Goal: Information Seeking & Learning: Learn about a topic

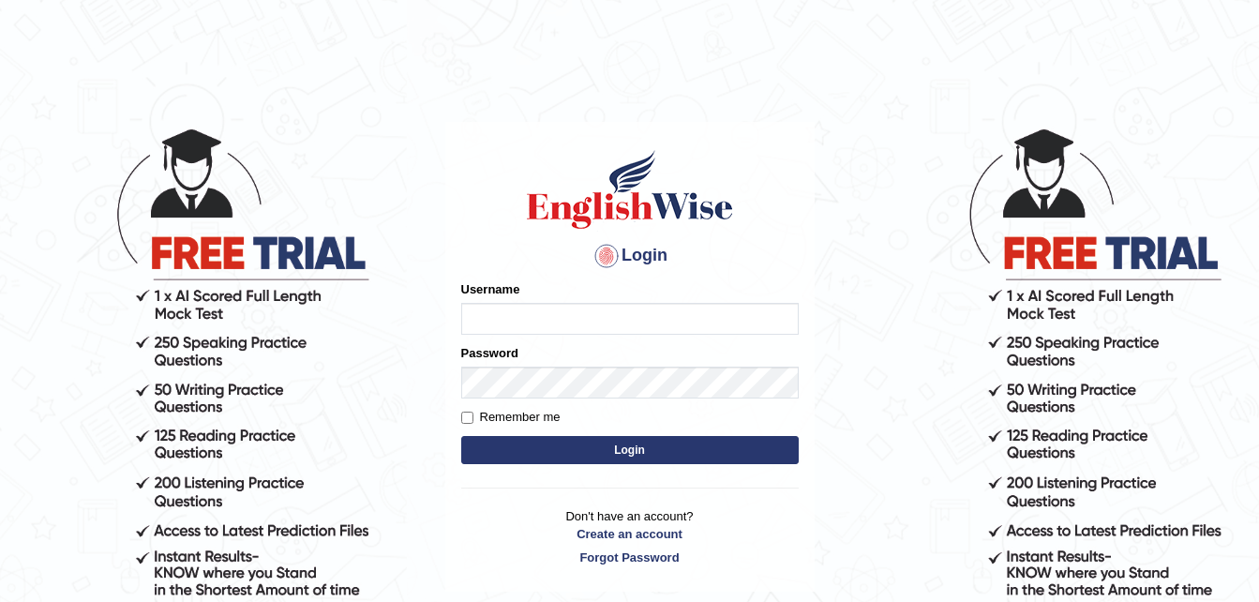
click at [530, 322] on input "Username" at bounding box center [630, 319] width 338 height 32
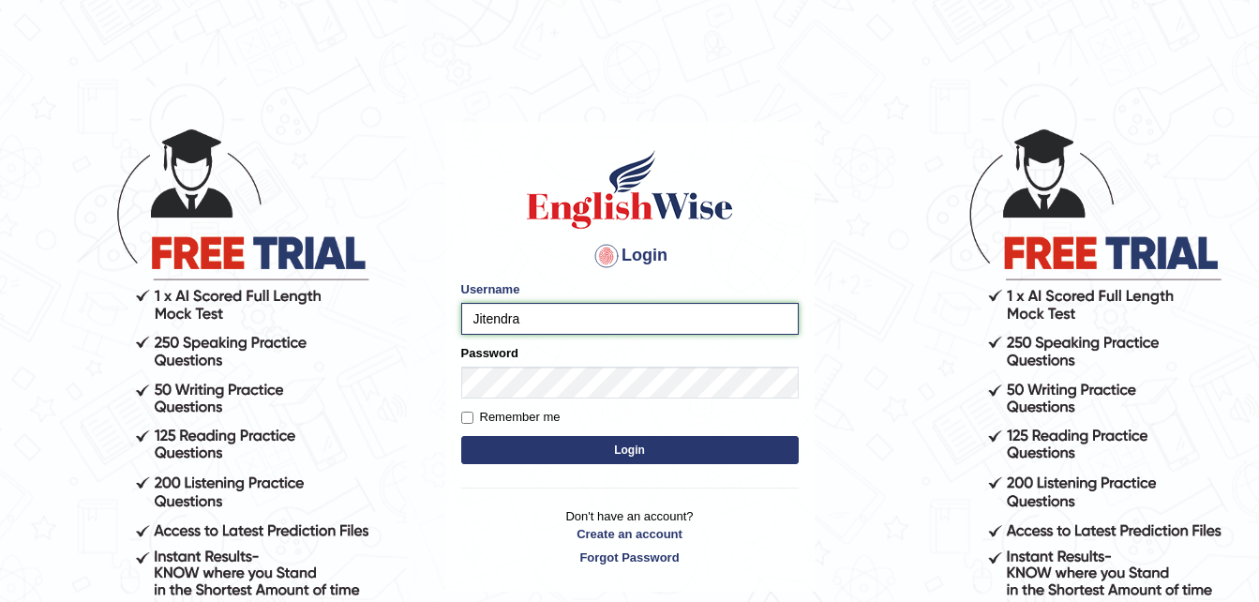
type input "Jitendra"
click at [636, 451] on button "Login" at bounding box center [630, 450] width 338 height 28
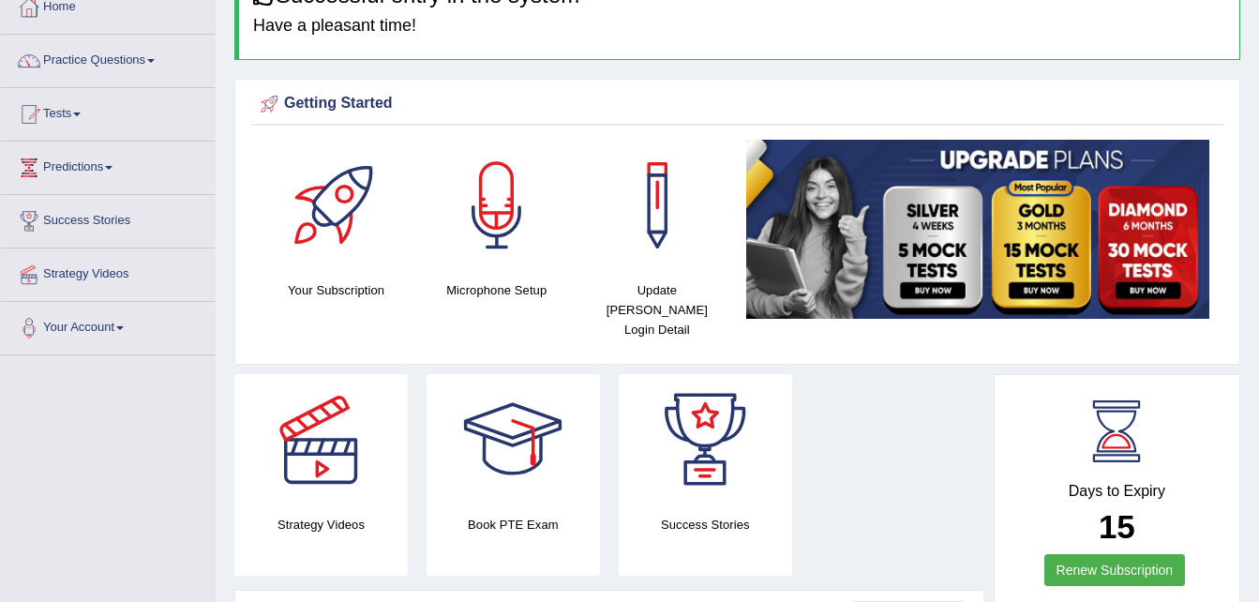
scroll to position [91, 0]
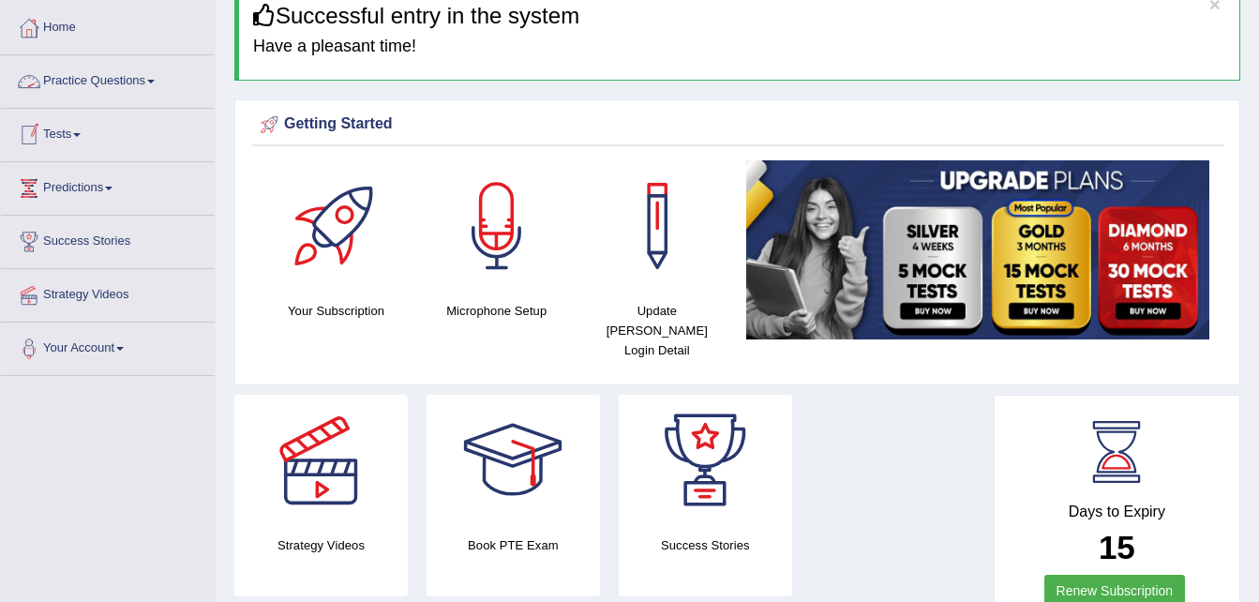
click at [120, 83] on link "Practice Questions" at bounding box center [108, 78] width 214 height 47
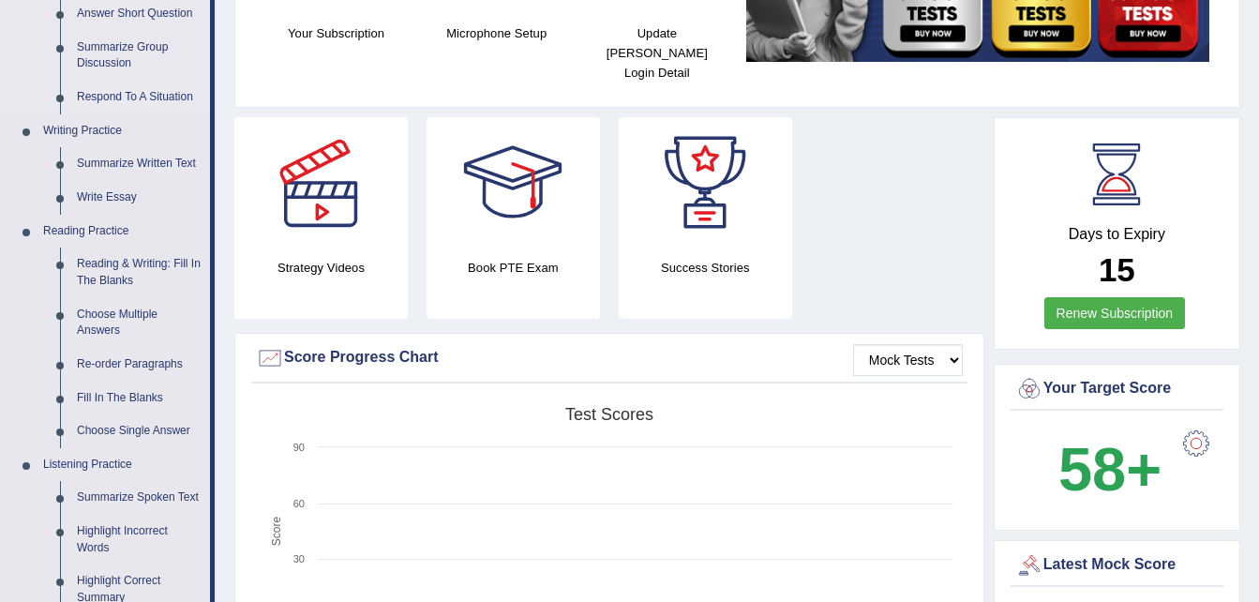
scroll to position [370, 0]
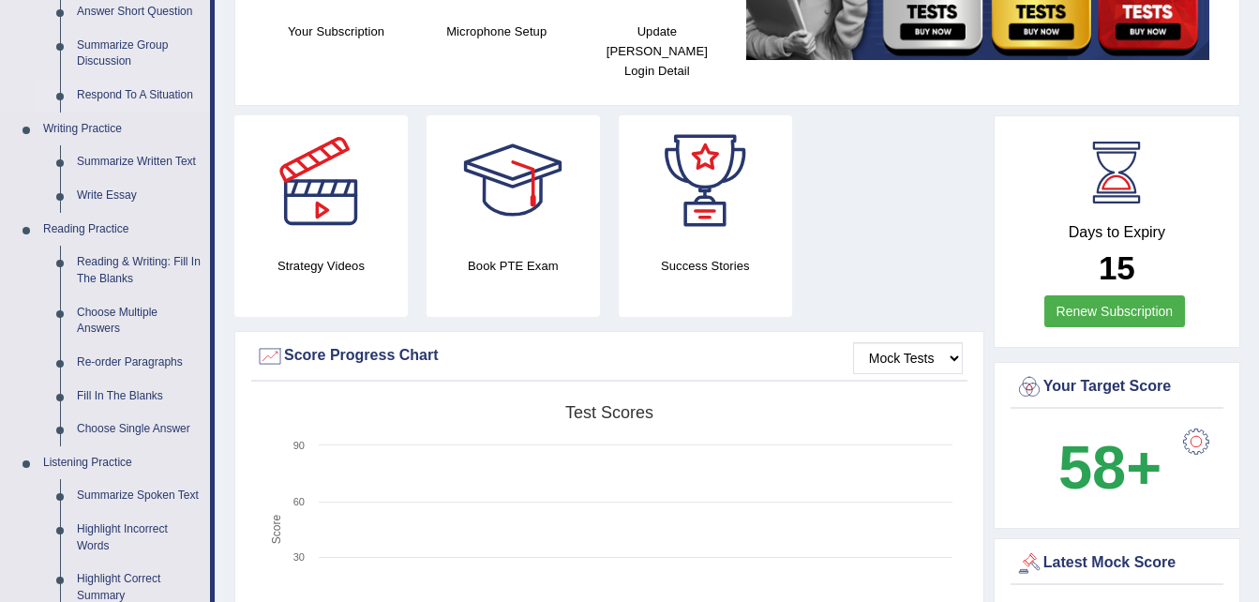
click at [146, 358] on link "Re-order Paragraphs" at bounding box center [139, 363] width 142 height 34
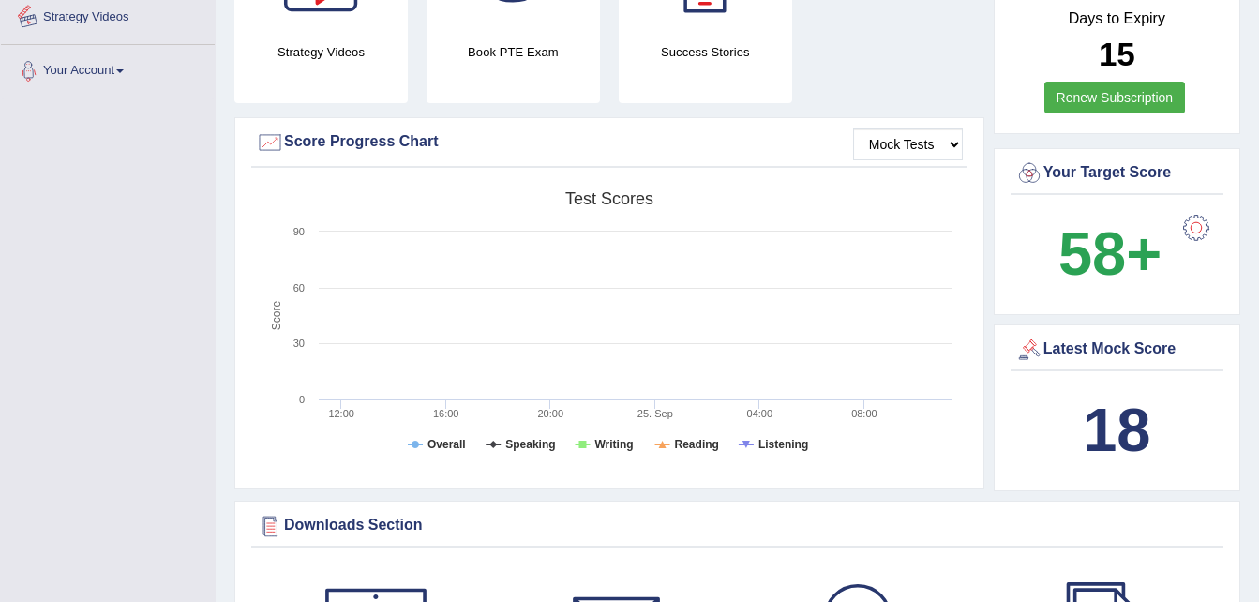
scroll to position [689, 0]
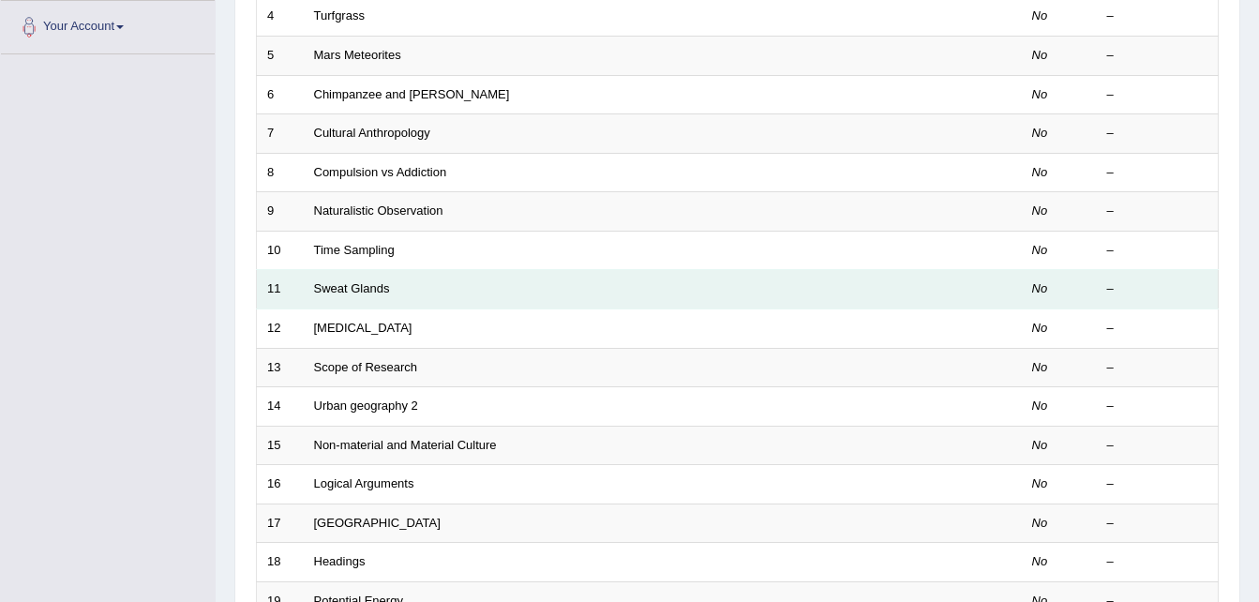
scroll to position [416, 0]
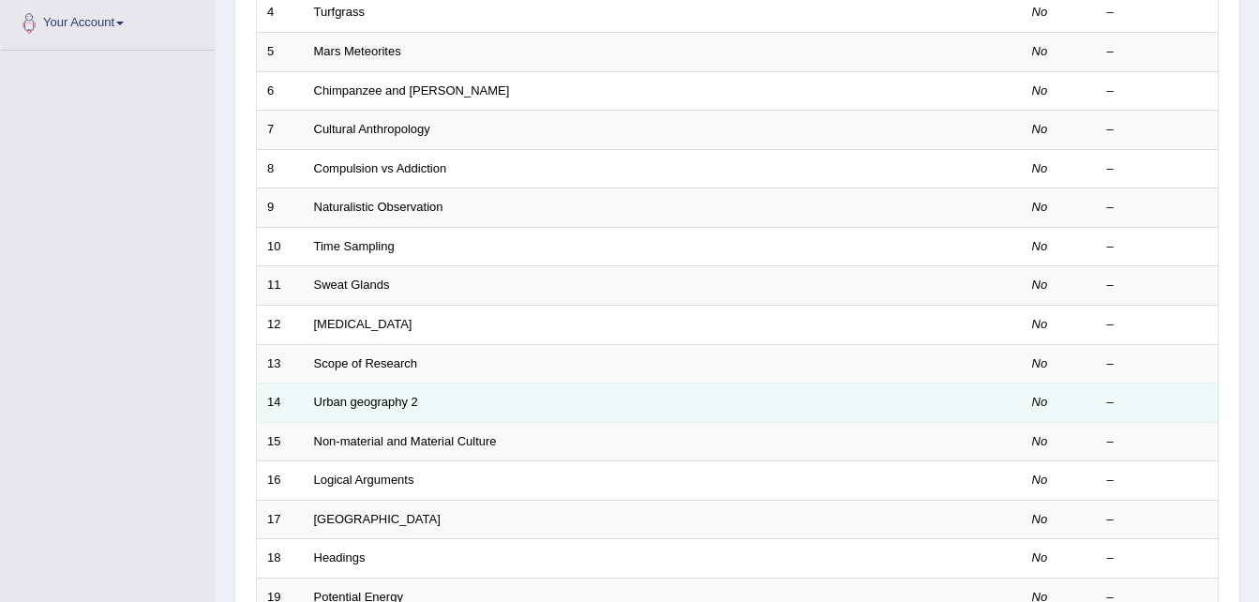
click at [380, 411] on td "Urban geography 2" at bounding box center [593, 402] width 578 height 39
click at [359, 404] on link "Urban geography 2" at bounding box center [366, 402] width 104 height 14
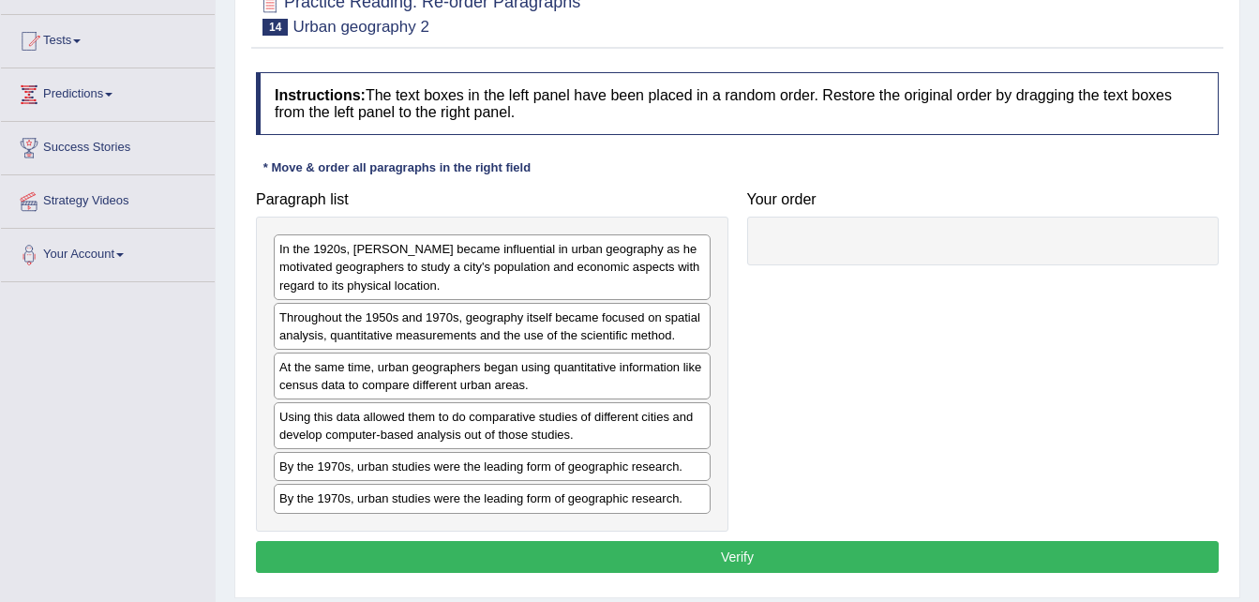
scroll to position [186, 0]
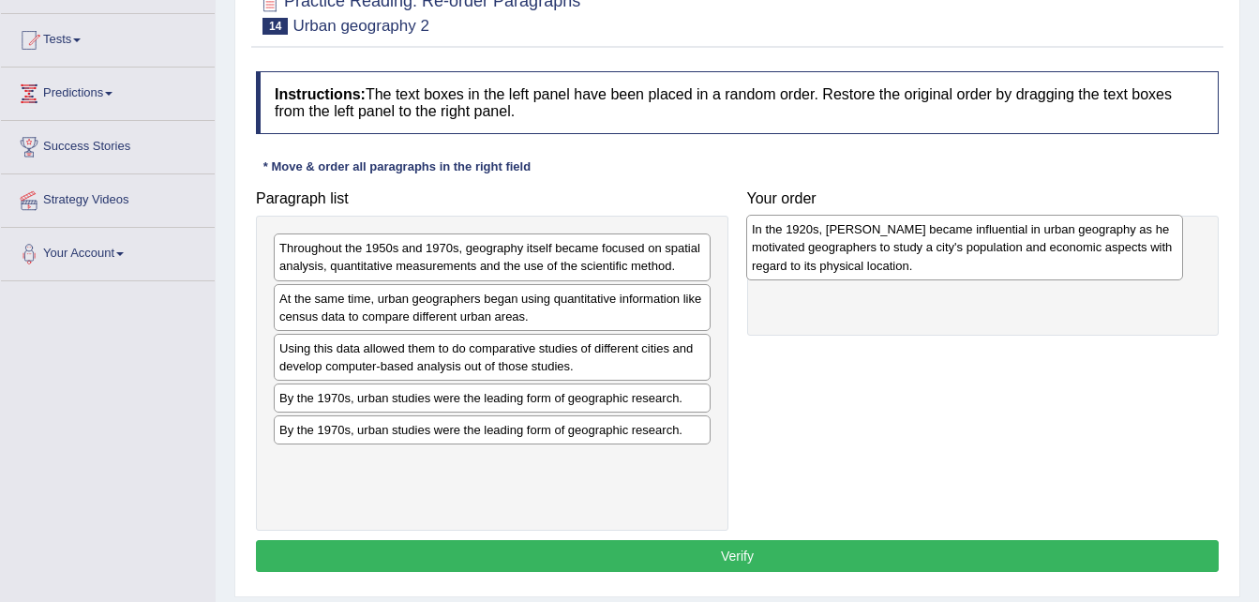
drag, startPoint x: 365, startPoint y: 267, endPoint x: 840, endPoint y: 250, distance: 475.6
click at [840, 250] on div "In the 1920s, Carl Sauer became influential in urban geography as he motivated …" at bounding box center [964, 247] width 437 height 65
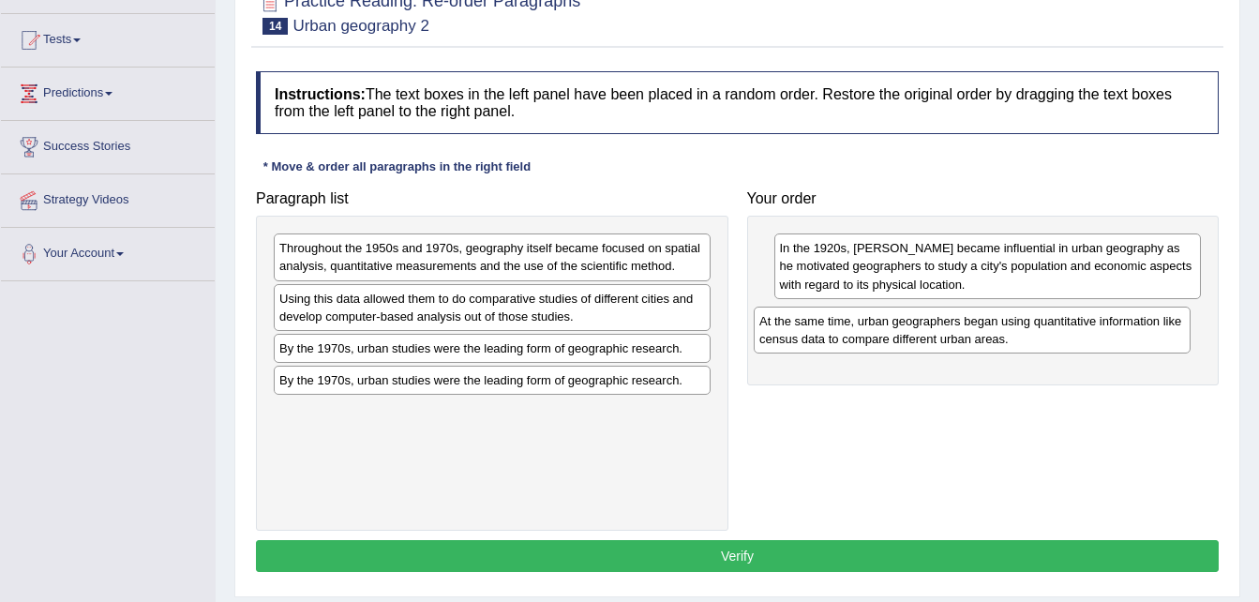
drag, startPoint x: 473, startPoint y: 317, endPoint x: 964, endPoint y: 340, distance: 490.9
click at [964, 340] on div "At the same time, urban geographers began using quantitative information like c…" at bounding box center [972, 330] width 437 height 47
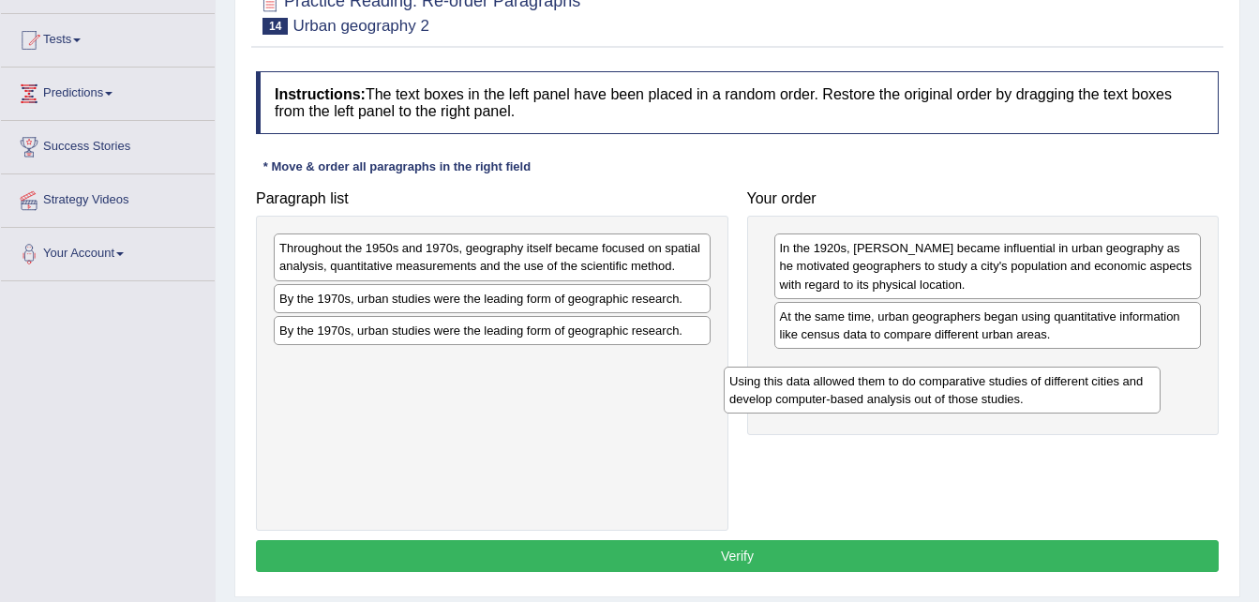
drag, startPoint x: 516, startPoint y: 314, endPoint x: 967, endPoint y: 397, distance: 458.4
click at [967, 397] on div "Using this data allowed them to do comparative studies of different cities and …" at bounding box center [942, 390] width 437 height 47
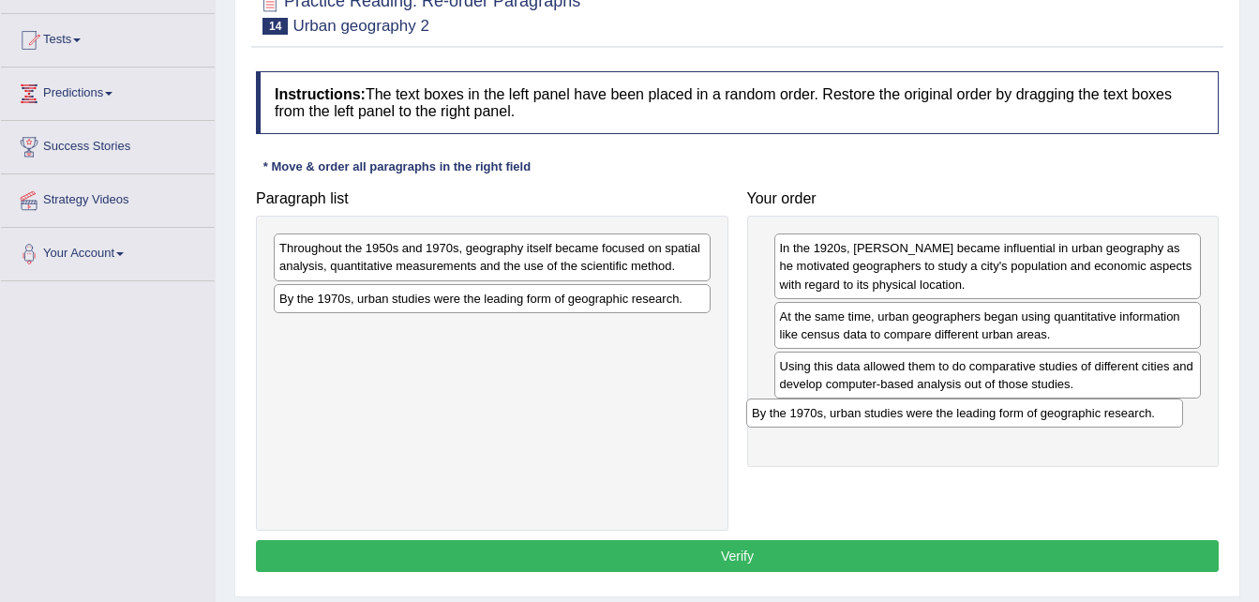
drag, startPoint x: 429, startPoint y: 328, endPoint x: 908, endPoint y: 410, distance: 485.0
click at [908, 410] on div "By the 1970s, urban studies were the leading form of geographic research." at bounding box center [964, 412] width 437 height 29
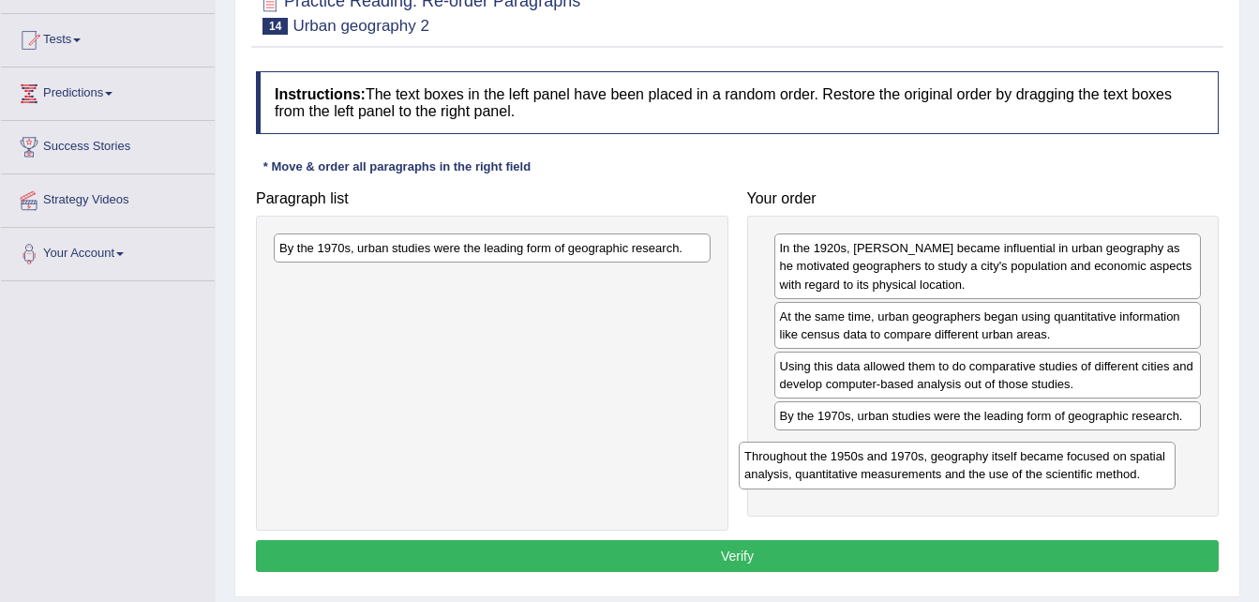
drag, startPoint x: 635, startPoint y: 269, endPoint x: 1107, endPoint y: 475, distance: 515.6
click at [1107, 475] on div "Throughout the 1950s and 1970s, geography itself became focused on spatial anal…" at bounding box center [957, 465] width 437 height 47
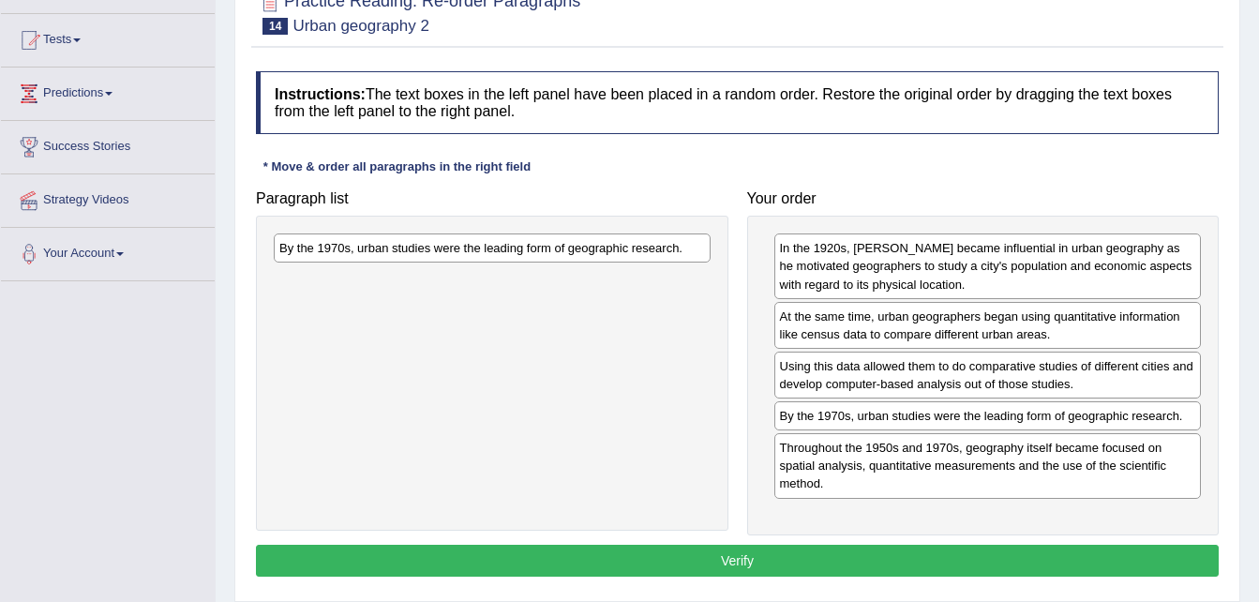
click at [886, 557] on button "Verify" at bounding box center [737, 561] width 963 height 32
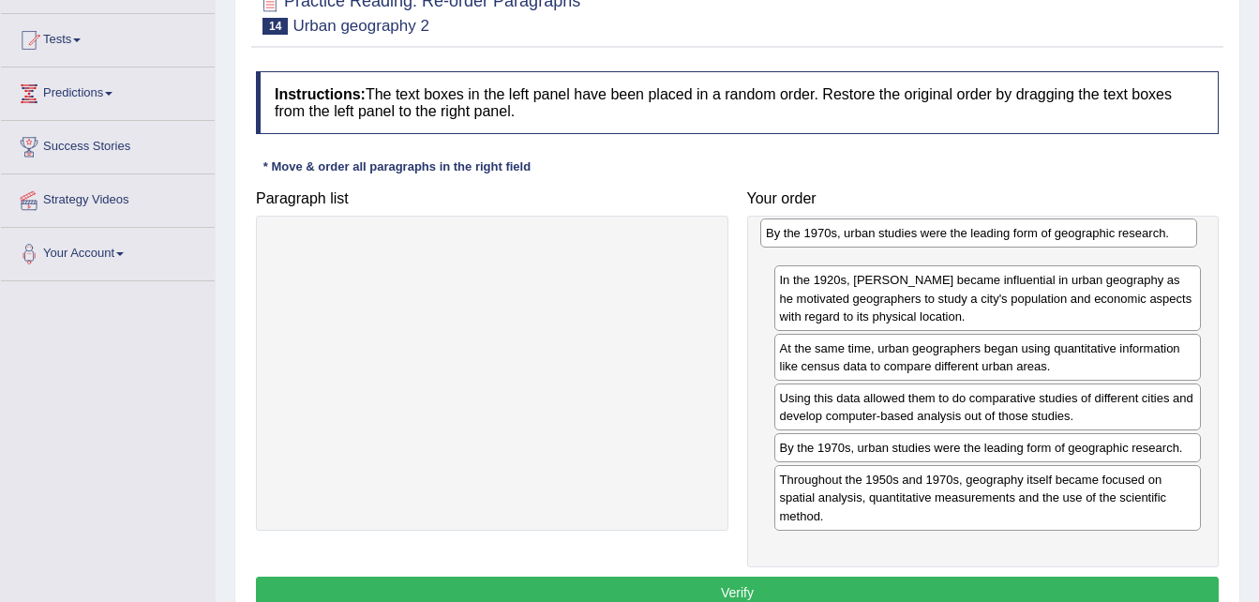
drag, startPoint x: 566, startPoint y: 248, endPoint x: 1073, endPoint y: 235, distance: 507.3
click at [1073, 235] on div "By the 1970s, urban studies were the leading form of geographic research." at bounding box center [978, 232] width 437 height 29
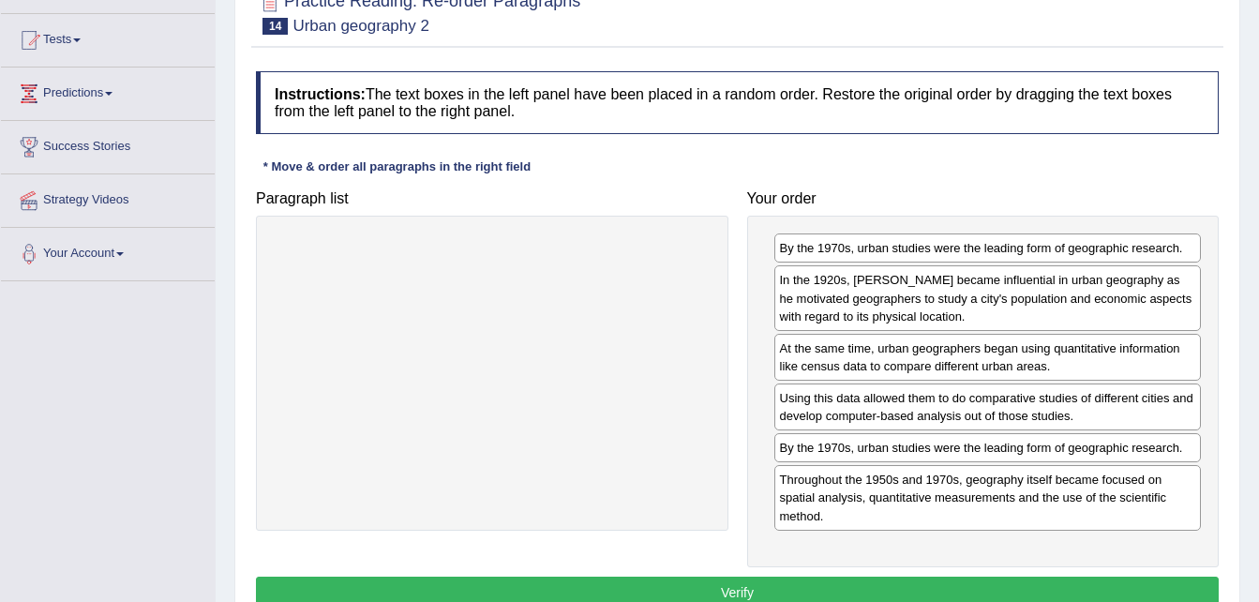
click at [788, 592] on button "Verify" at bounding box center [737, 593] width 963 height 32
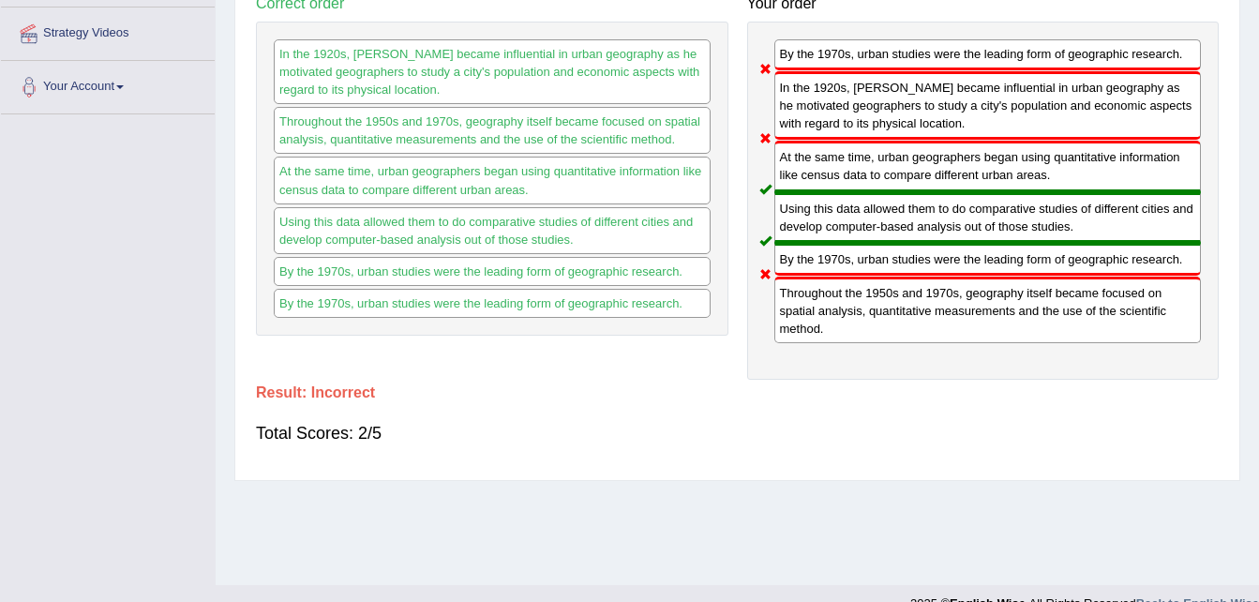
scroll to position [0, 0]
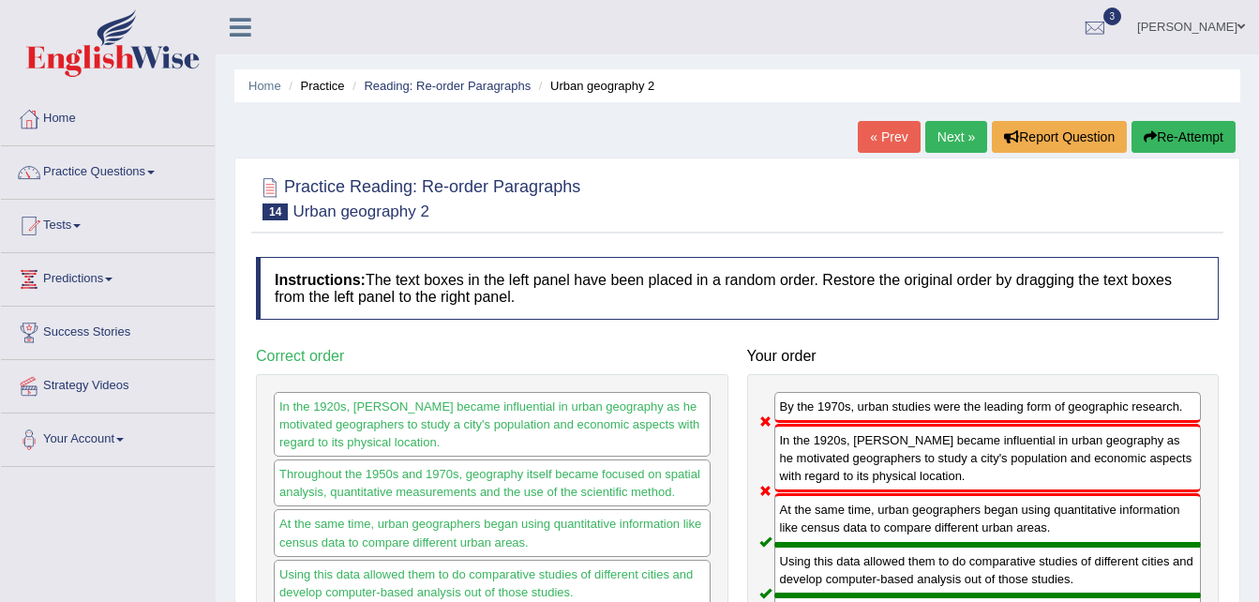
click at [1173, 143] on button "Re-Attempt" at bounding box center [1184, 137] width 104 height 32
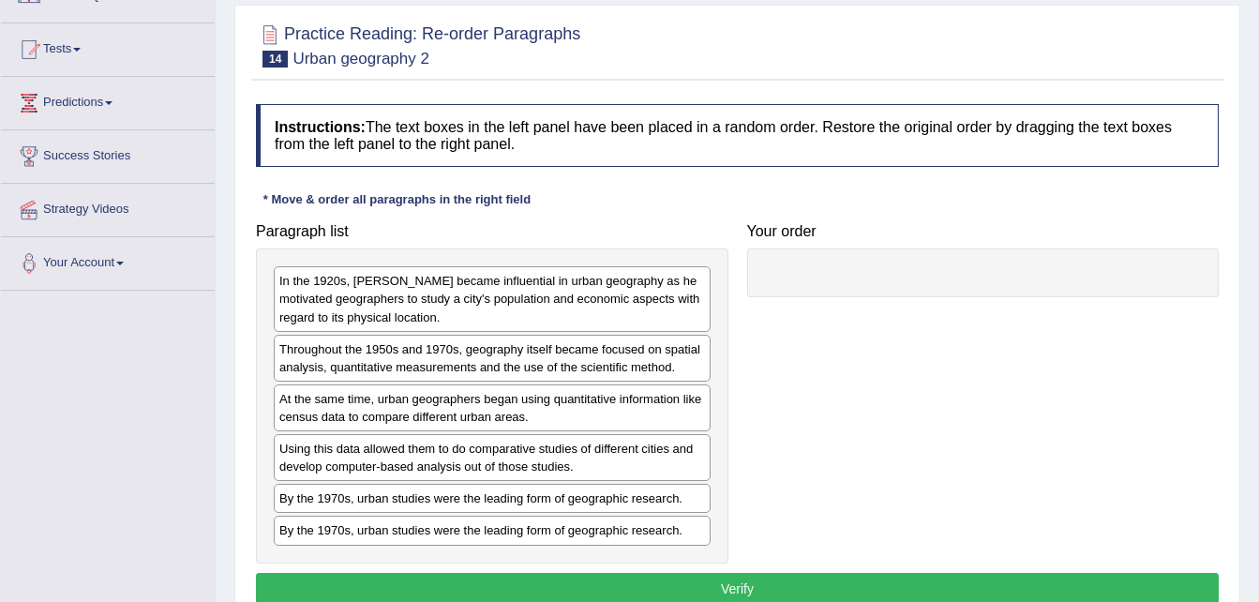
scroll to position [191, 0]
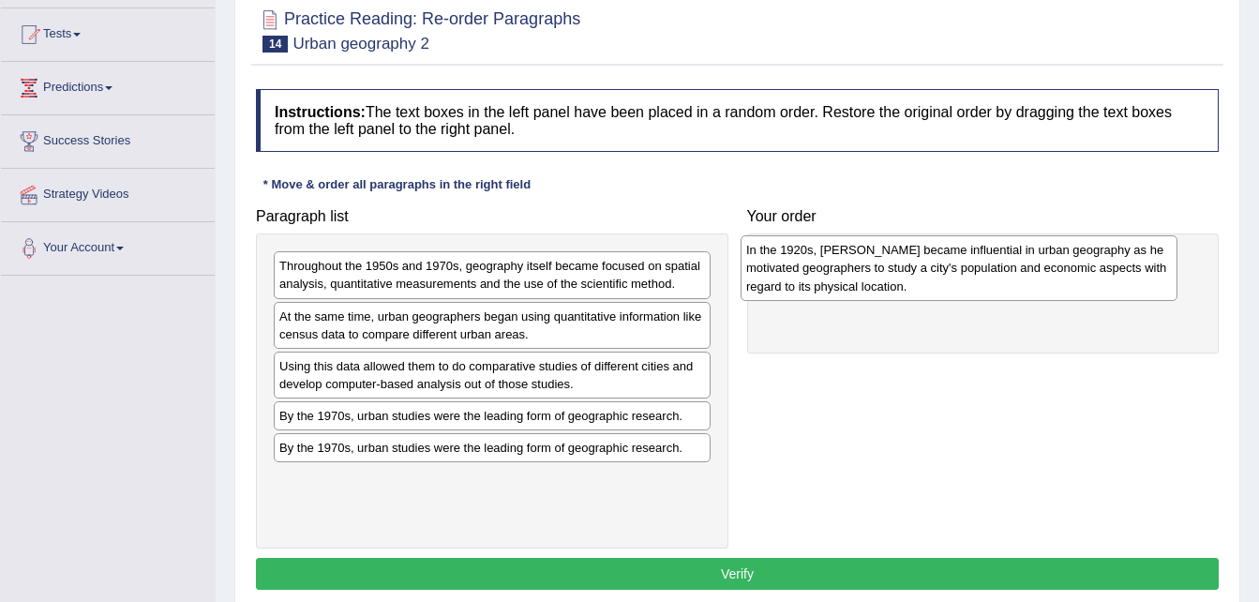
drag, startPoint x: 432, startPoint y: 294, endPoint x: 898, endPoint y: 278, distance: 466.3
click at [898, 278] on div "In the 1920s, [PERSON_NAME] became influential in urban geography as he motivat…" at bounding box center [959, 267] width 437 height 65
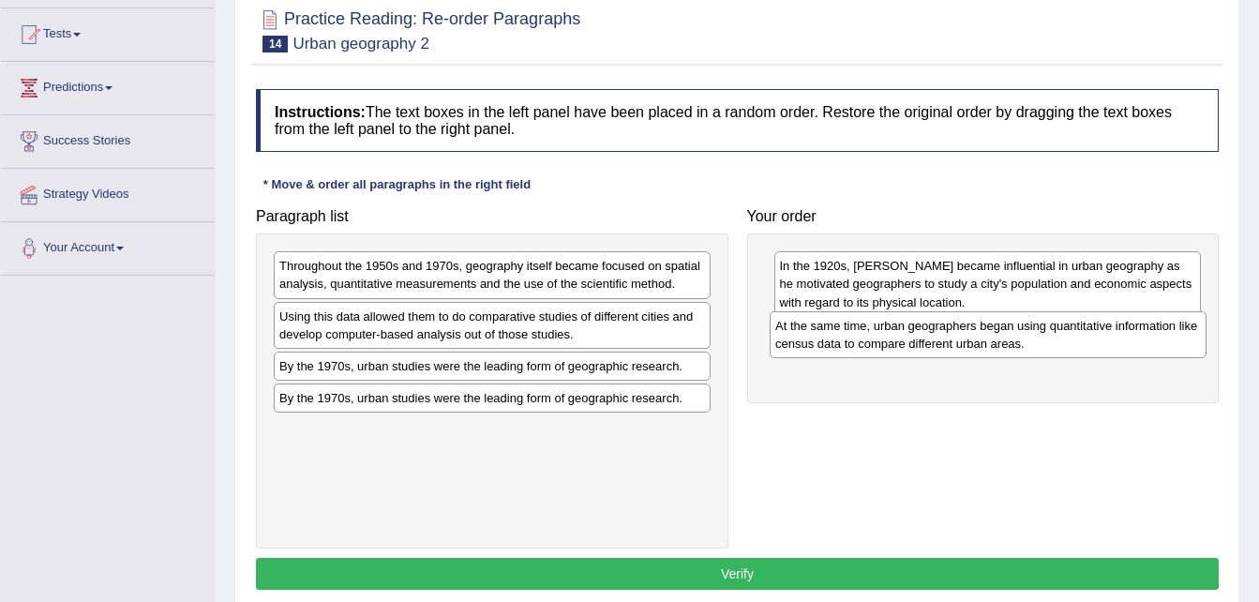
drag, startPoint x: 457, startPoint y: 318, endPoint x: 953, endPoint y: 327, distance: 496.0
click at [953, 327] on div "At the same time, urban geographers began using quantitative information like c…" at bounding box center [988, 334] width 437 height 47
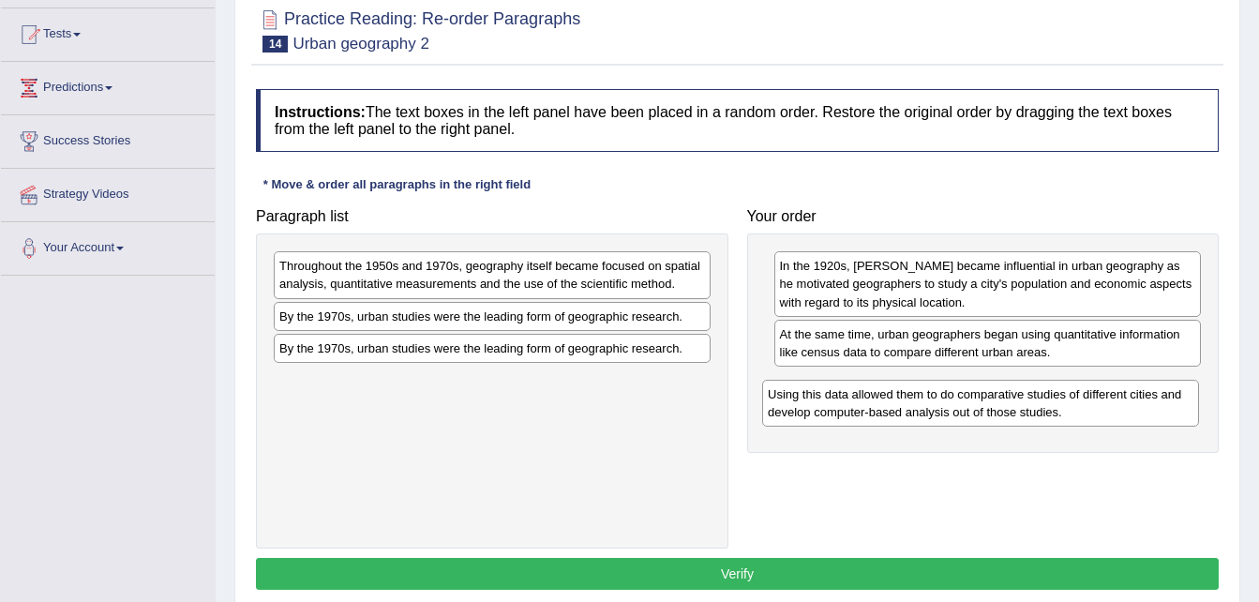
drag, startPoint x: 400, startPoint y: 330, endPoint x: 889, endPoint y: 404, distance: 494.0
click at [889, 404] on div "Using this data allowed them to do comparative studies of different cities and …" at bounding box center [980, 403] width 437 height 47
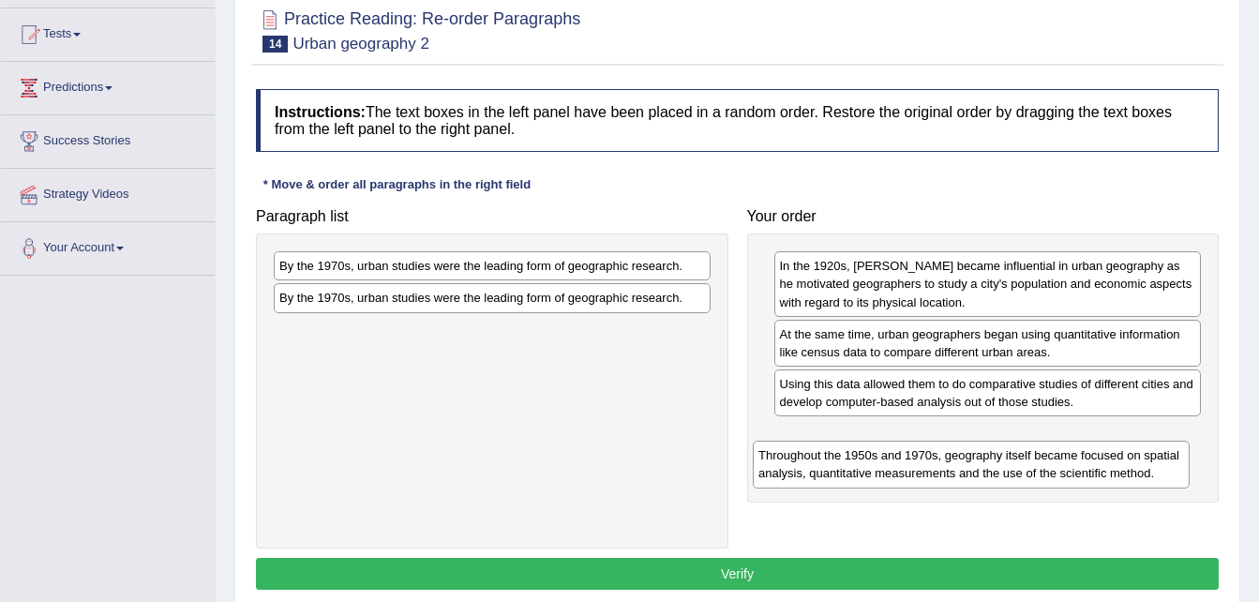
drag, startPoint x: 511, startPoint y: 278, endPoint x: 985, endPoint y: 461, distance: 508.4
click at [985, 461] on div "Throughout the 1950s and 1970s, geography itself became focused on spatial anal…" at bounding box center [971, 464] width 437 height 47
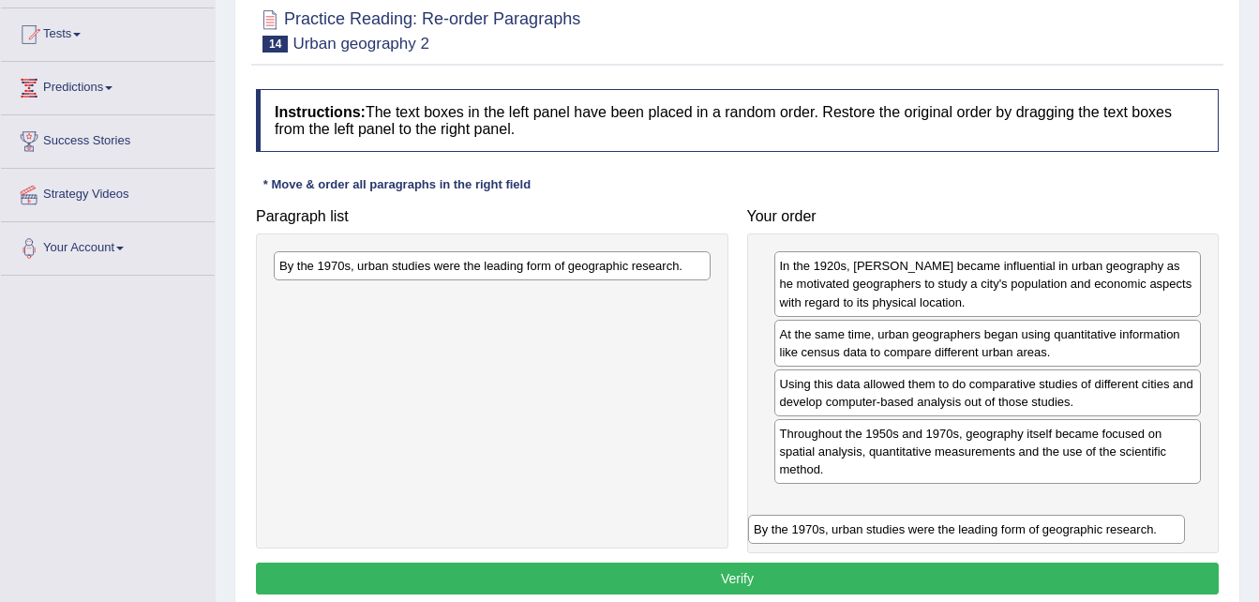
drag, startPoint x: 644, startPoint y: 263, endPoint x: 1118, endPoint y: 523, distance: 540.8
click at [1118, 523] on div "By the 1970s, urban studies were the leading form of geographic research." at bounding box center [966, 529] width 437 height 29
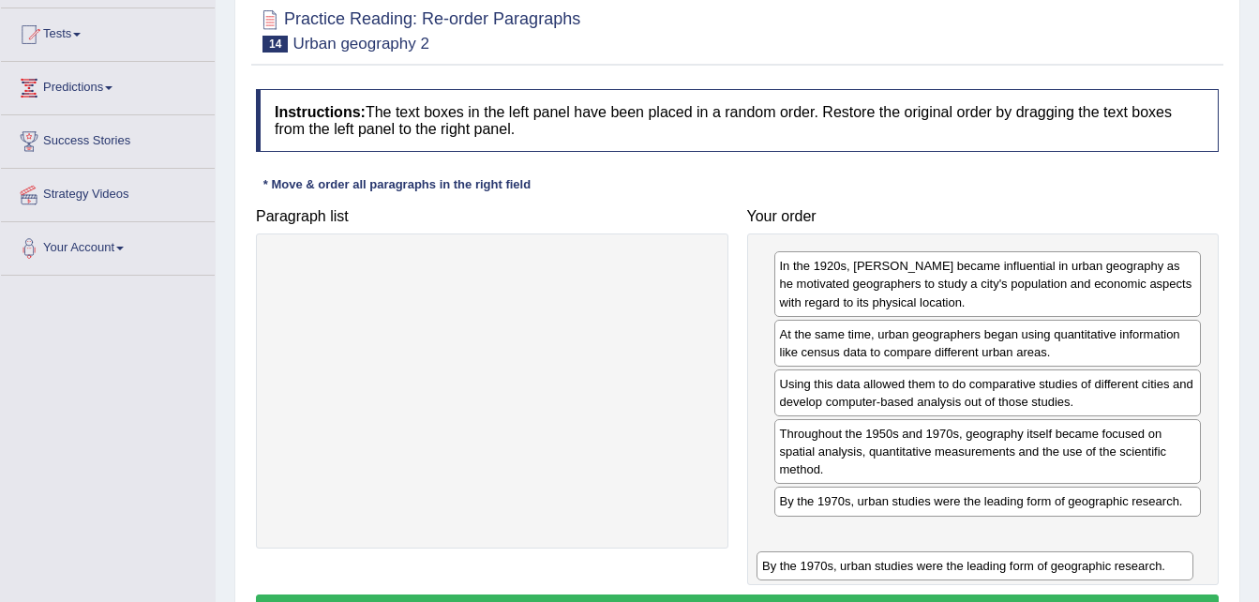
drag, startPoint x: 600, startPoint y: 259, endPoint x: 1100, endPoint y: 528, distance: 567.5
click at [1100, 551] on div "By the 1970s, urban studies were the leading form of geographic research." at bounding box center [975, 565] width 437 height 29
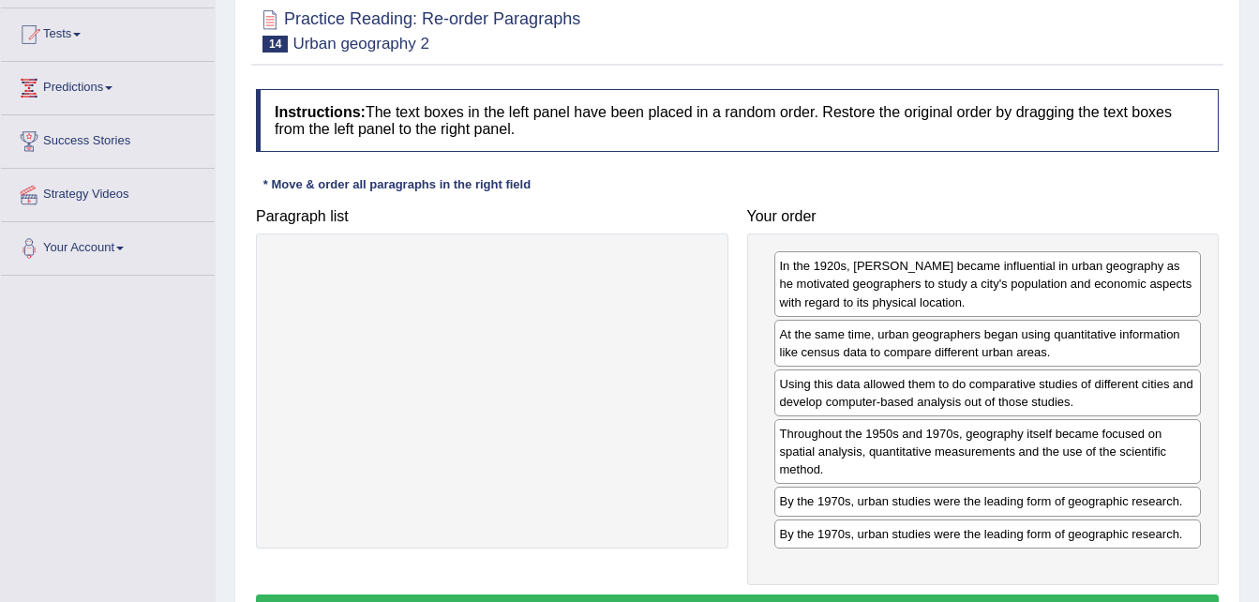
scroll to position [383, 0]
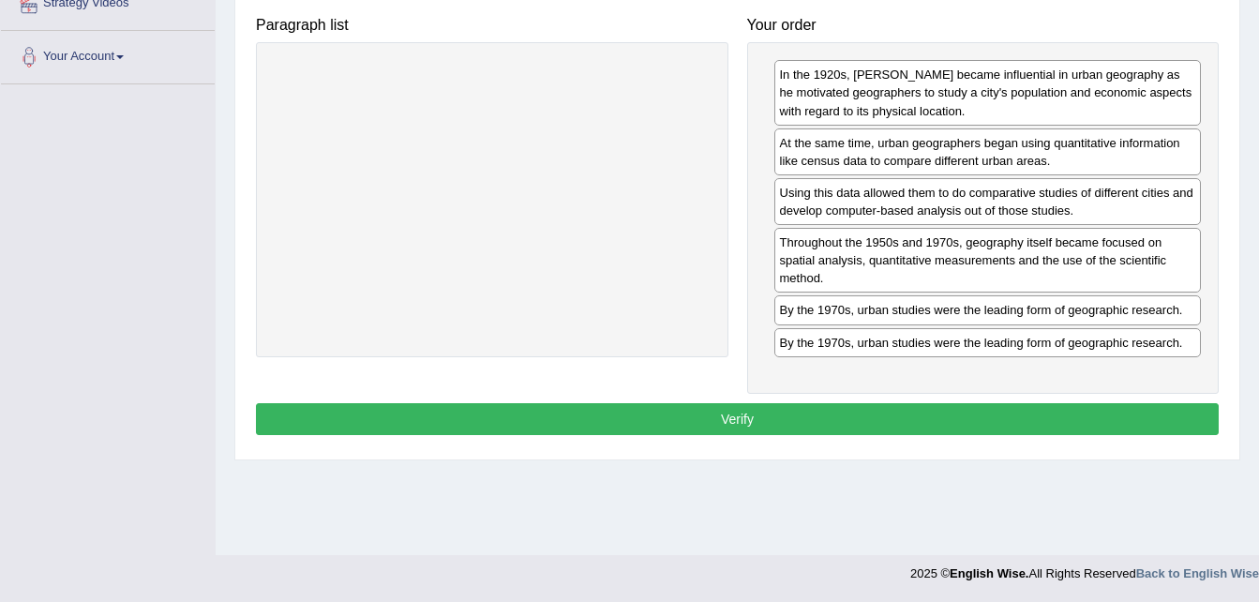
click at [739, 427] on button "Verify" at bounding box center [737, 419] width 963 height 32
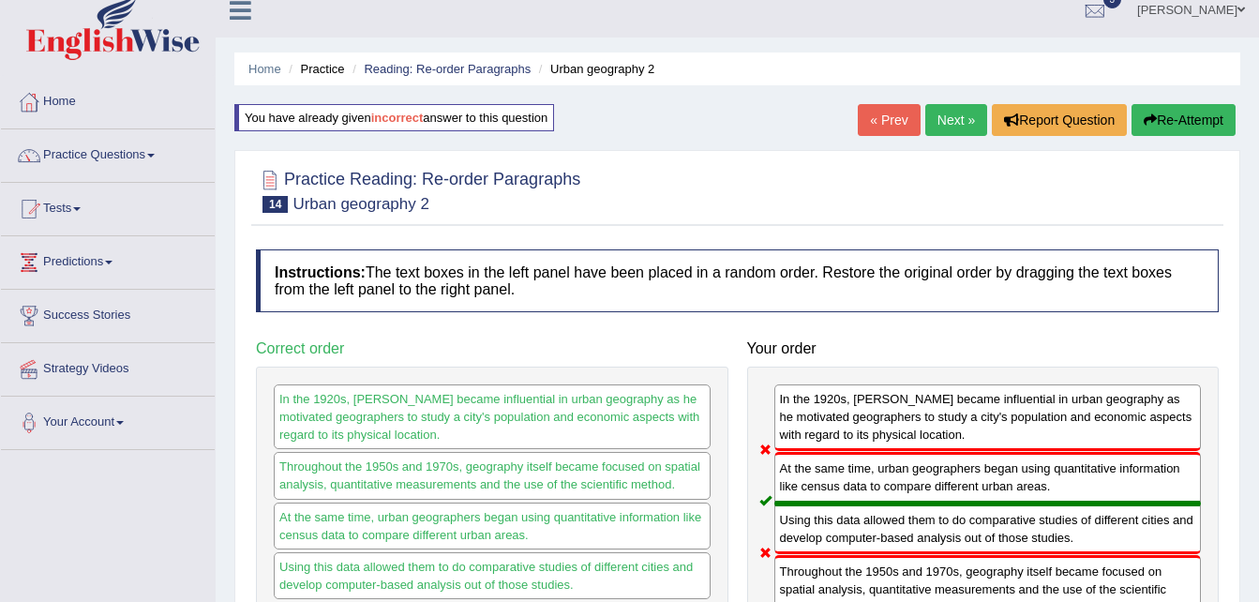
scroll to position [16, 0]
click at [1185, 118] on button "Re-Attempt" at bounding box center [1184, 121] width 104 height 32
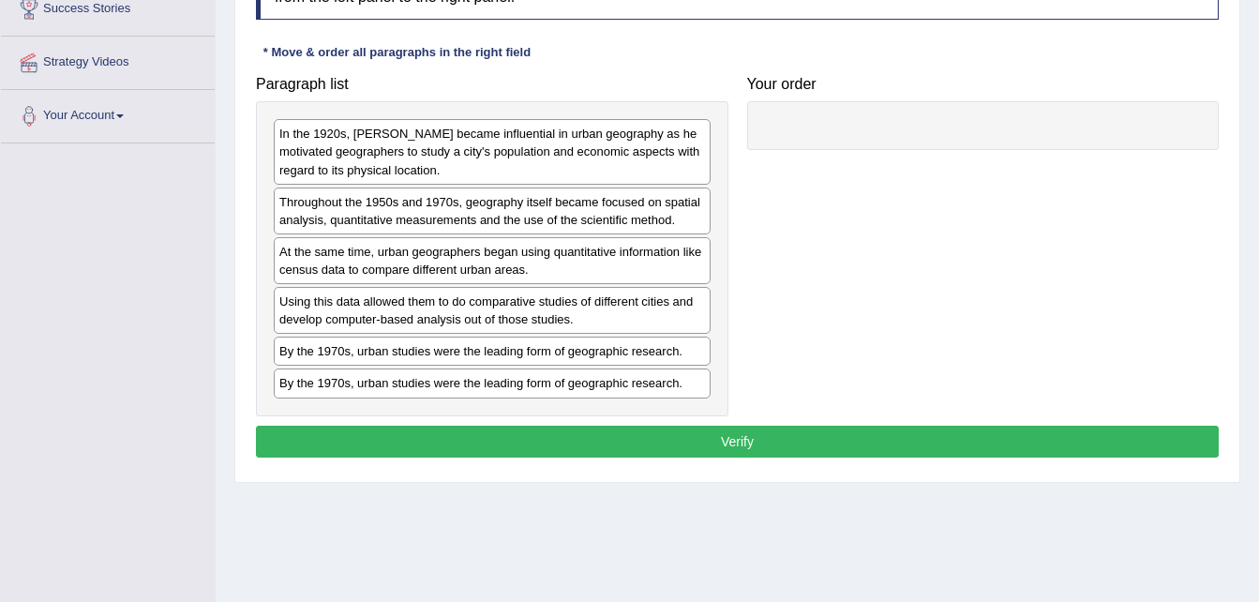
scroll to position [324, 0]
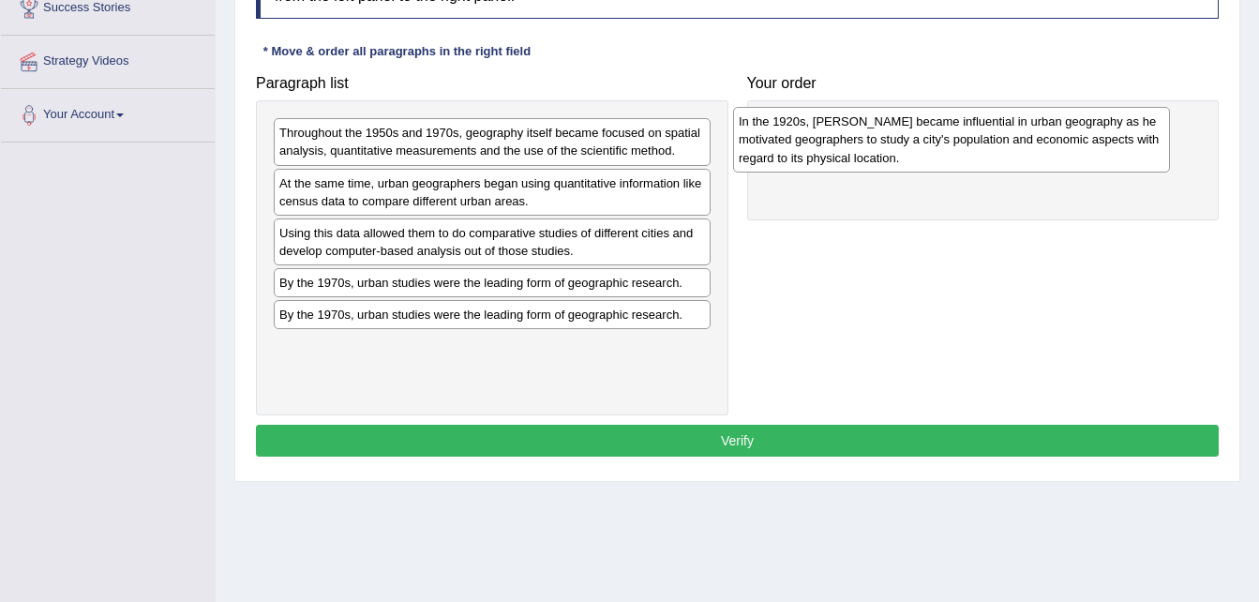
drag, startPoint x: 445, startPoint y: 154, endPoint x: 906, endPoint y: 143, distance: 460.5
click at [906, 143] on div "In the 1920s, [PERSON_NAME] became influential in urban geography as he motivat…" at bounding box center [951, 139] width 437 height 65
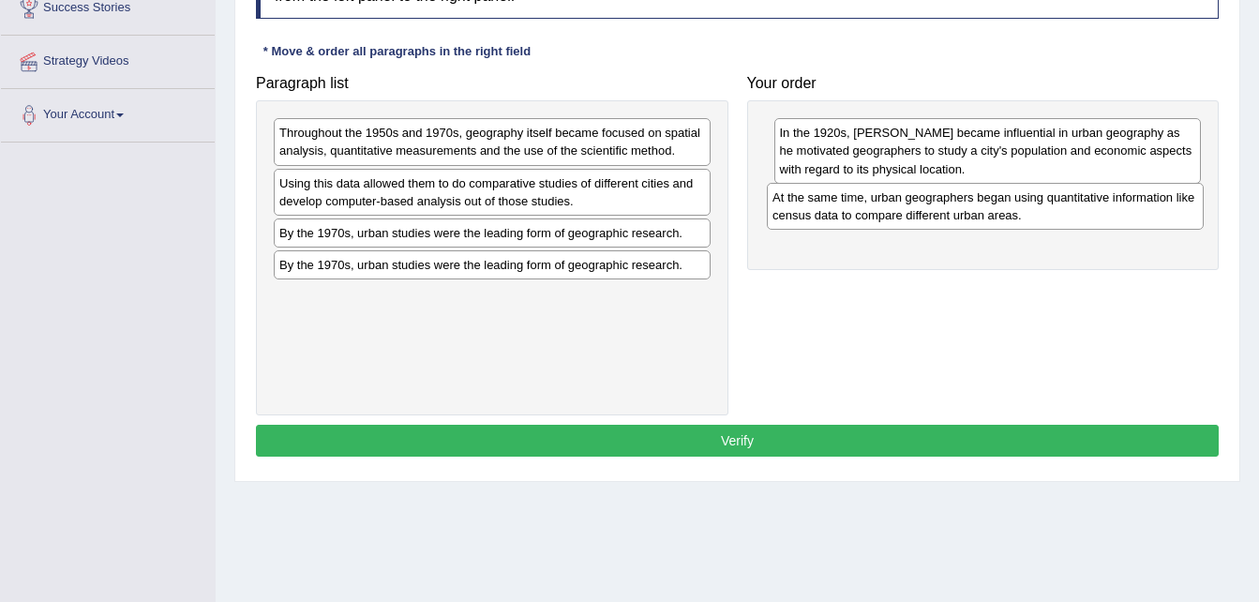
drag, startPoint x: 544, startPoint y: 195, endPoint x: 1037, endPoint y: 209, distance: 493.3
click at [1037, 209] on div "At the same time, urban geographers began using quantitative information like c…" at bounding box center [985, 206] width 437 height 47
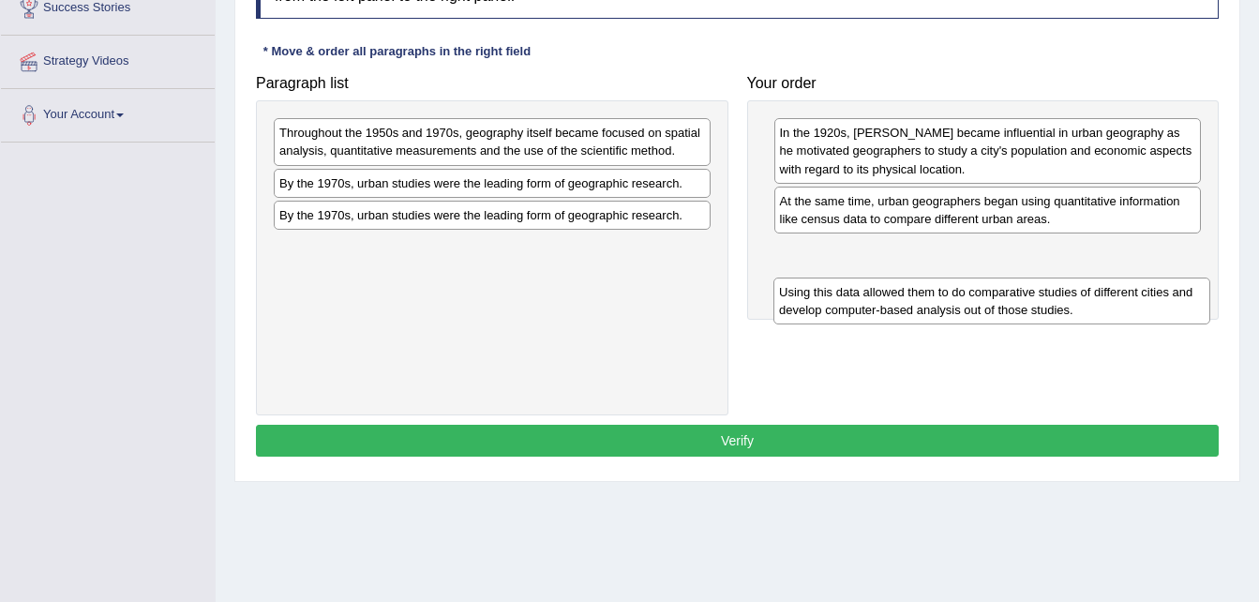
drag, startPoint x: 466, startPoint y: 197, endPoint x: 966, endPoint y: 306, distance: 511.4
click at [966, 306] on div "Using this data allowed them to do comparative studies of different cities and …" at bounding box center [991, 301] width 437 height 47
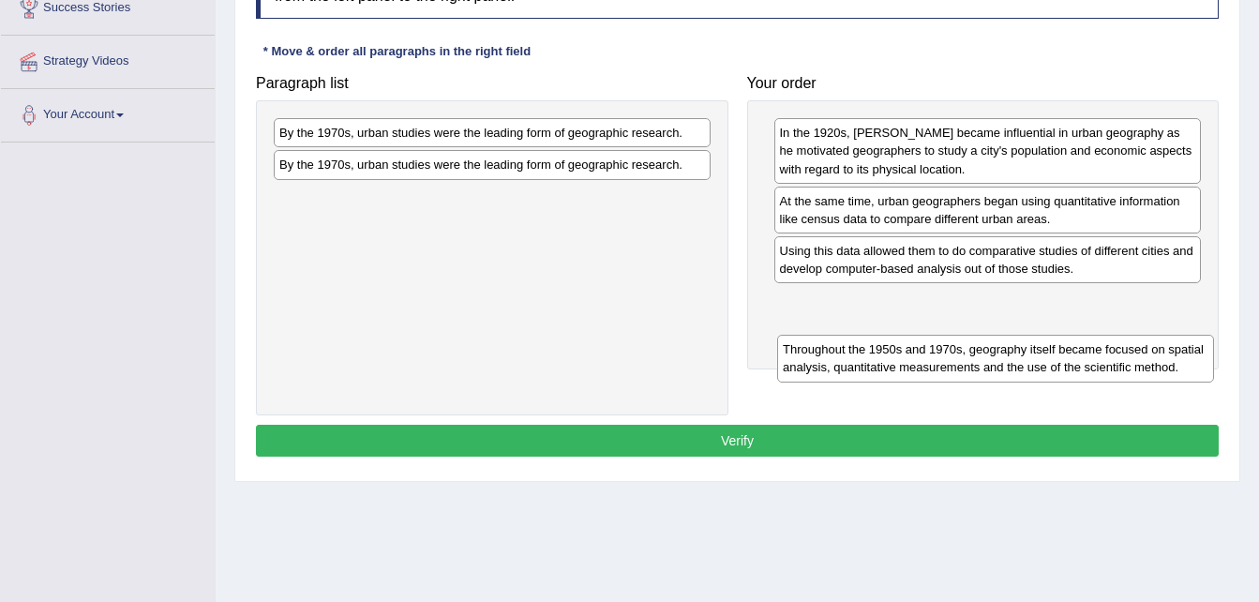
drag, startPoint x: 462, startPoint y: 131, endPoint x: 958, endPoint y: 333, distance: 535.3
click at [958, 335] on div "Throughout the 1950s and 1970s, geography itself became focused on spatial anal…" at bounding box center [995, 358] width 437 height 47
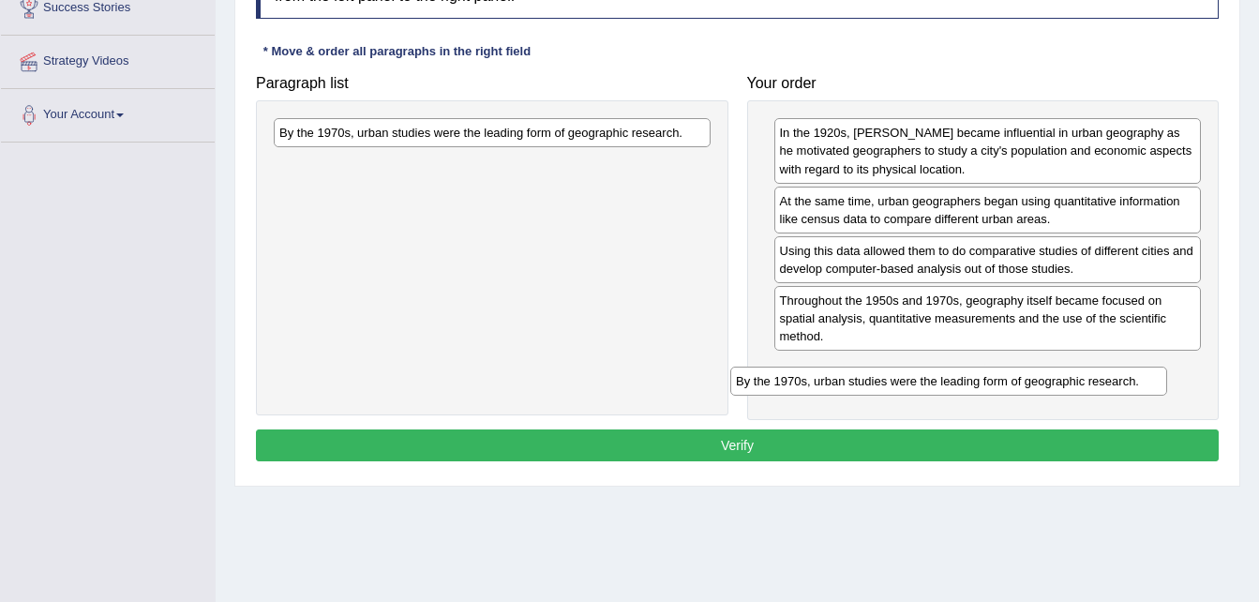
drag, startPoint x: 611, startPoint y: 131, endPoint x: 1072, endPoint y: 376, distance: 521.3
click at [1072, 376] on div "By the 1970s, urban studies were the leading form of geographic research." at bounding box center [948, 381] width 437 height 29
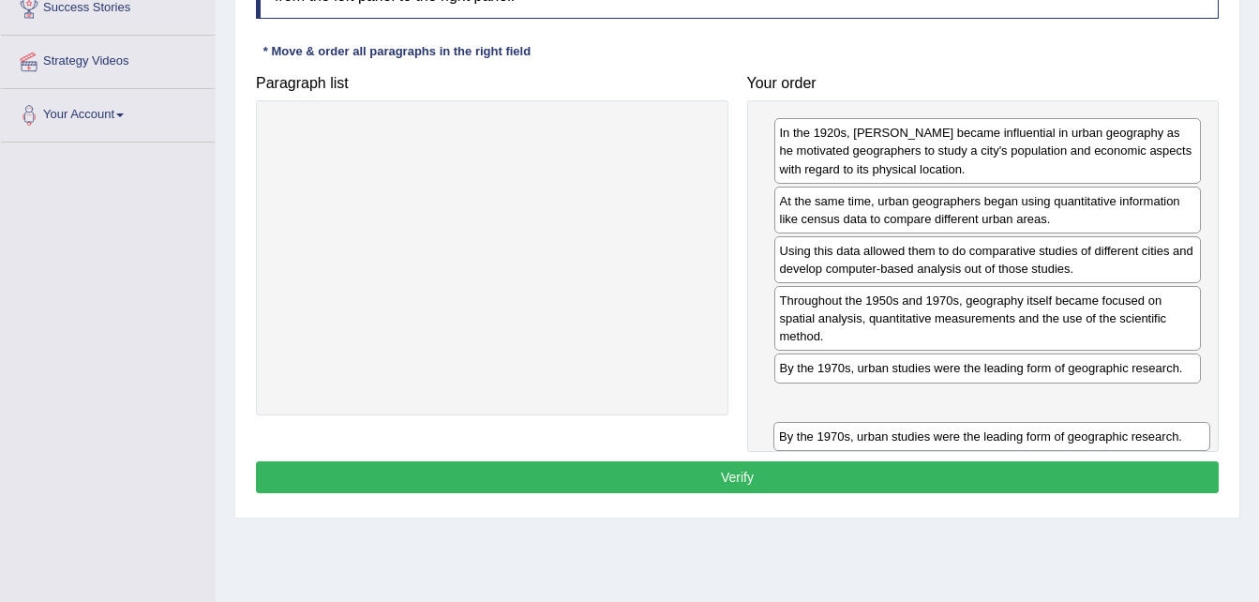
drag, startPoint x: 599, startPoint y: 128, endPoint x: 1099, endPoint y: 432, distance: 584.8
click at [1099, 432] on div "By the 1970s, urban studies were the leading form of geographic research." at bounding box center [991, 436] width 437 height 29
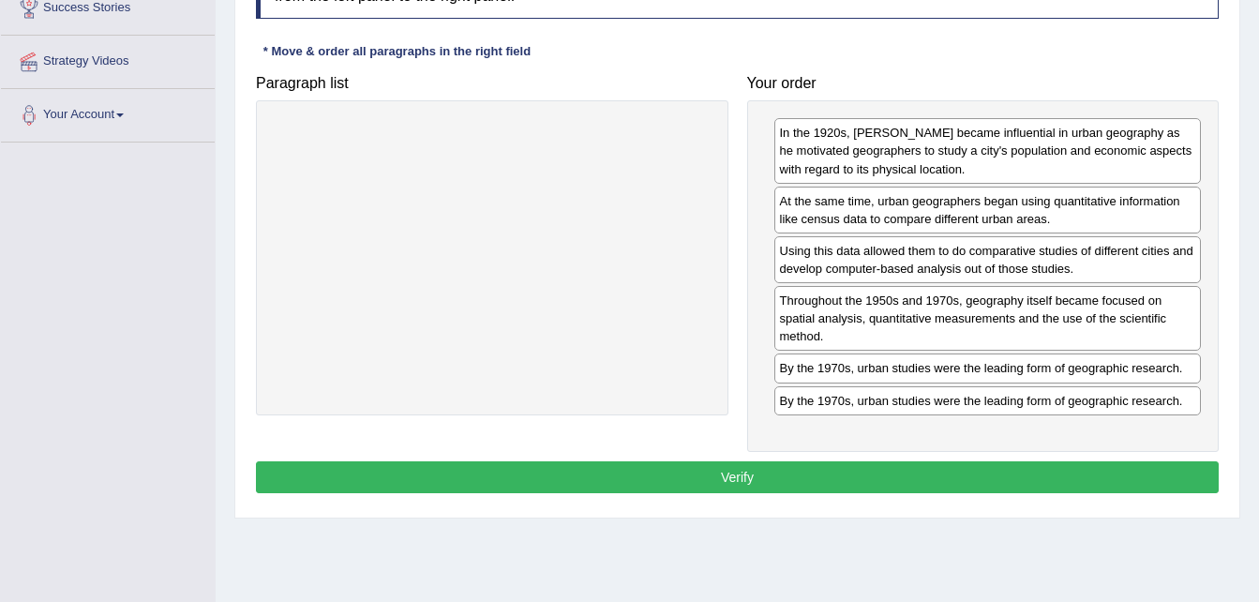
click at [889, 482] on button "Verify" at bounding box center [737, 477] width 963 height 32
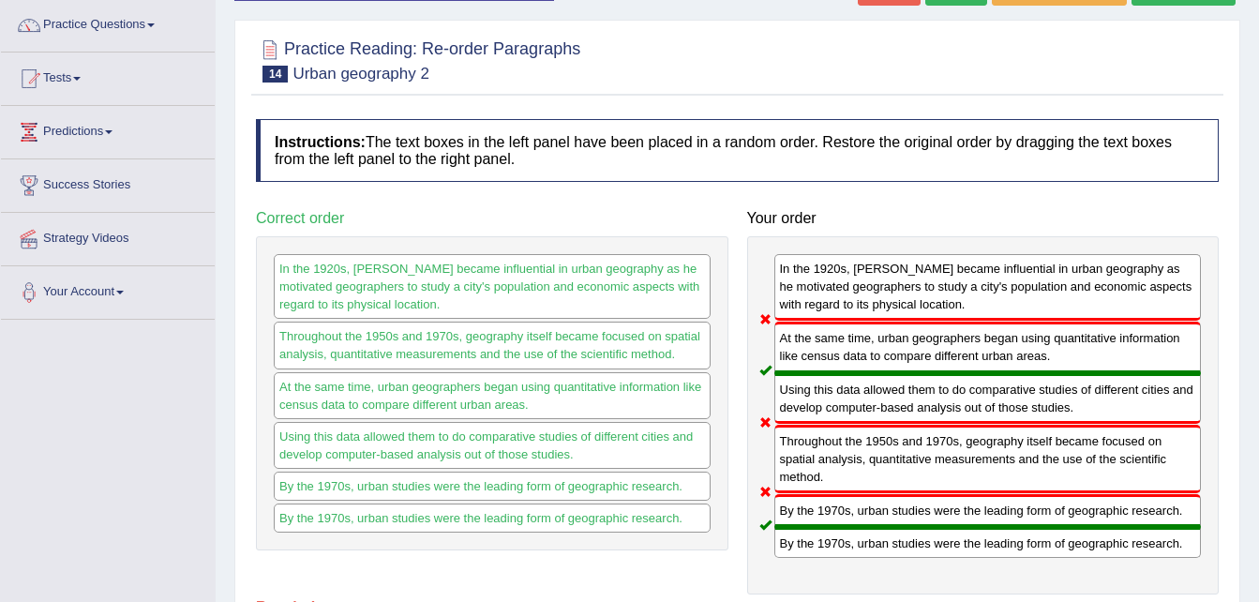
scroll to position [121, 0]
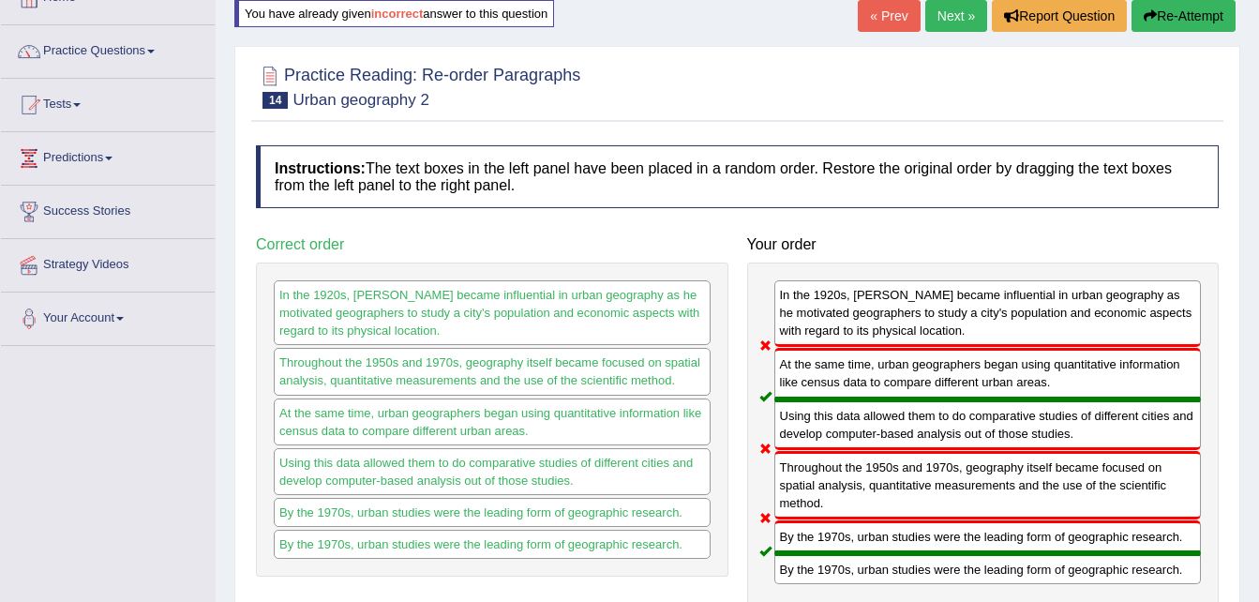
click at [1183, 20] on button "Re-Attempt" at bounding box center [1184, 16] width 104 height 32
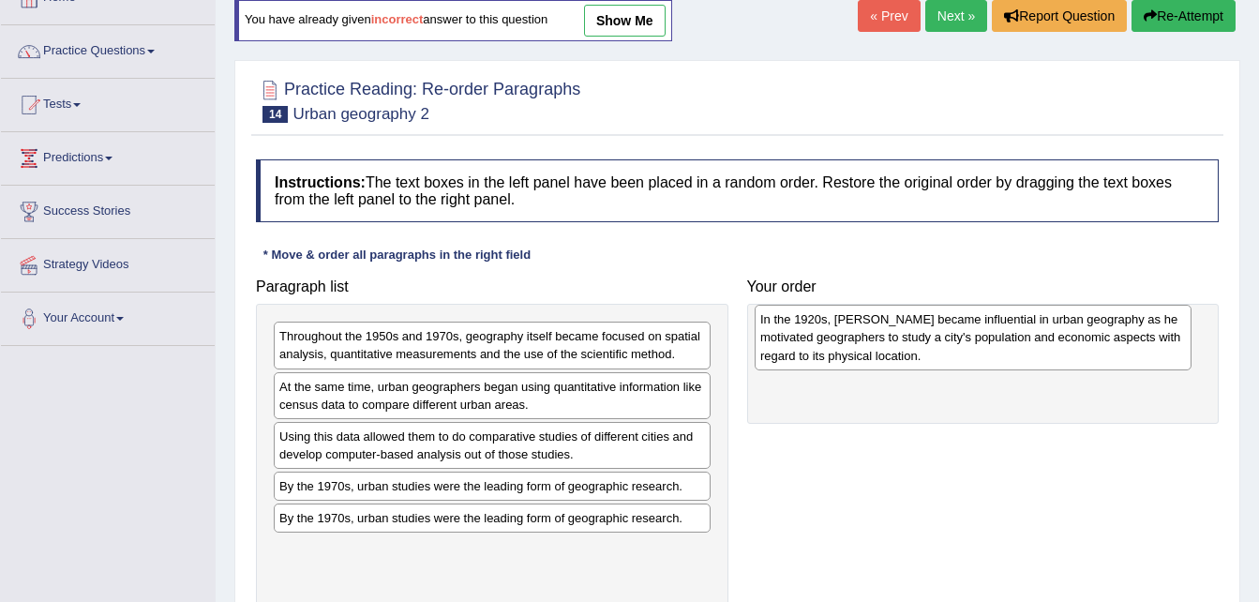
drag, startPoint x: 379, startPoint y: 339, endPoint x: 861, endPoint y: 320, distance: 482.3
click at [861, 320] on div "In the 1920s, Carl Sauer became influential in urban geography as he motivated …" at bounding box center [973, 337] width 437 height 65
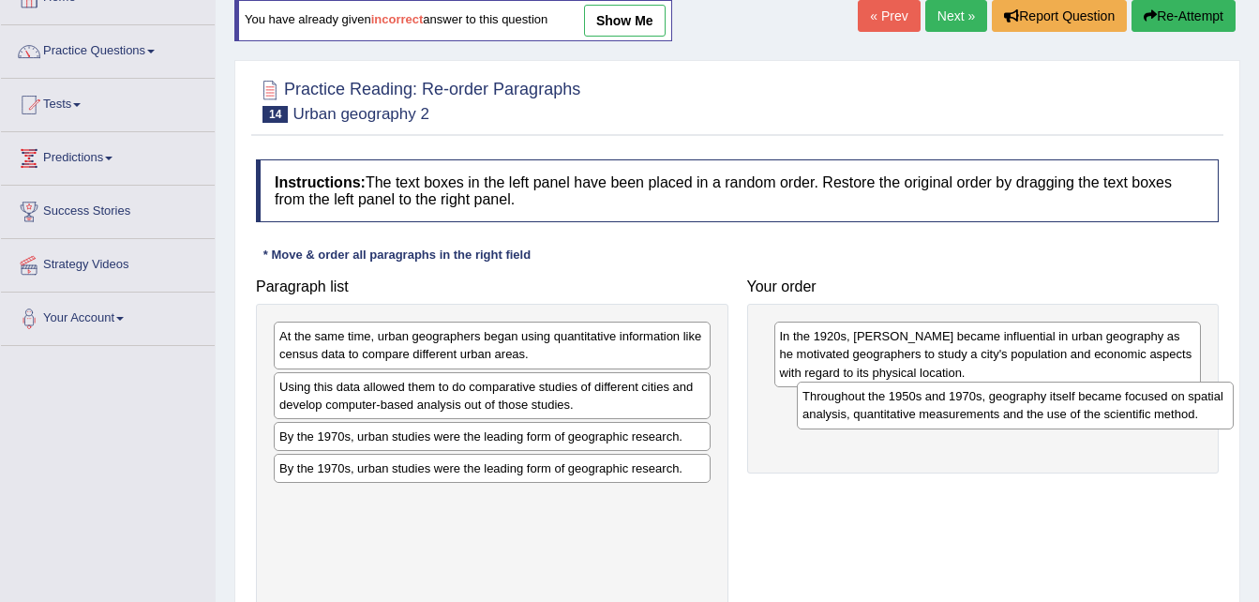
drag, startPoint x: 450, startPoint y: 349, endPoint x: 973, endPoint y: 409, distance: 526.6
click at [973, 409] on div "Throughout the 1950s and 1970s, geography itself became focused on spatial anal…" at bounding box center [1015, 405] width 437 height 47
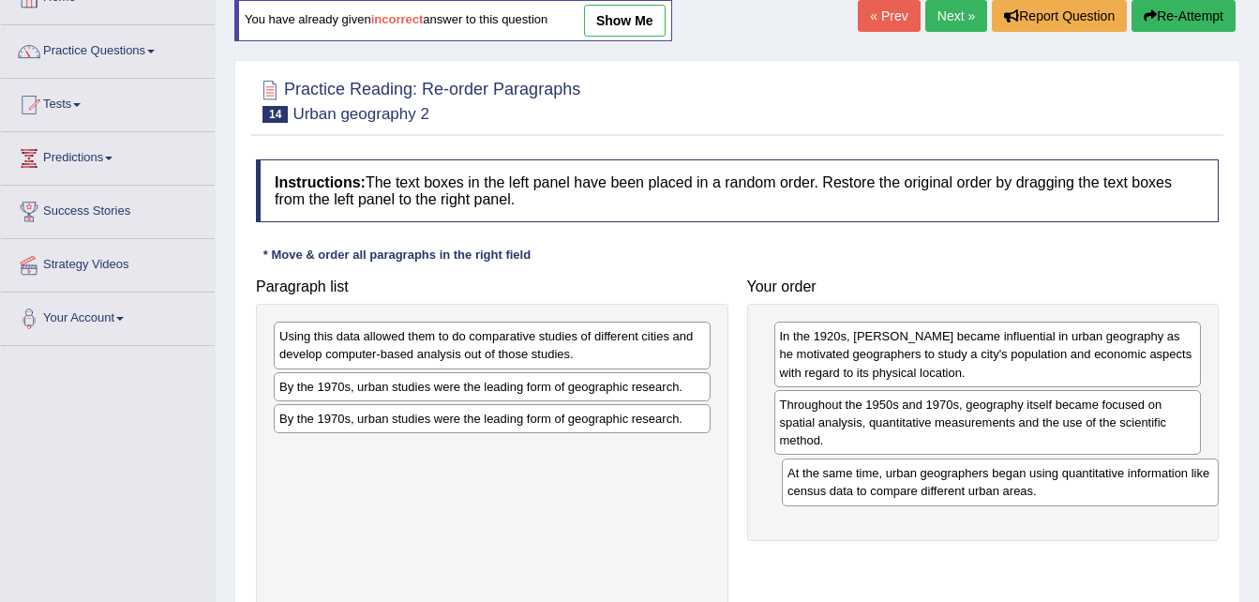
drag, startPoint x: 561, startPoint y: 345, endPoint x: 1074, endPoint y: 482, distance: 531.7
click at [1074, 482] on div "At the same time, urban geographers began using quantitative information like c…" at bounding box center [1000, 481] width 437 height 47
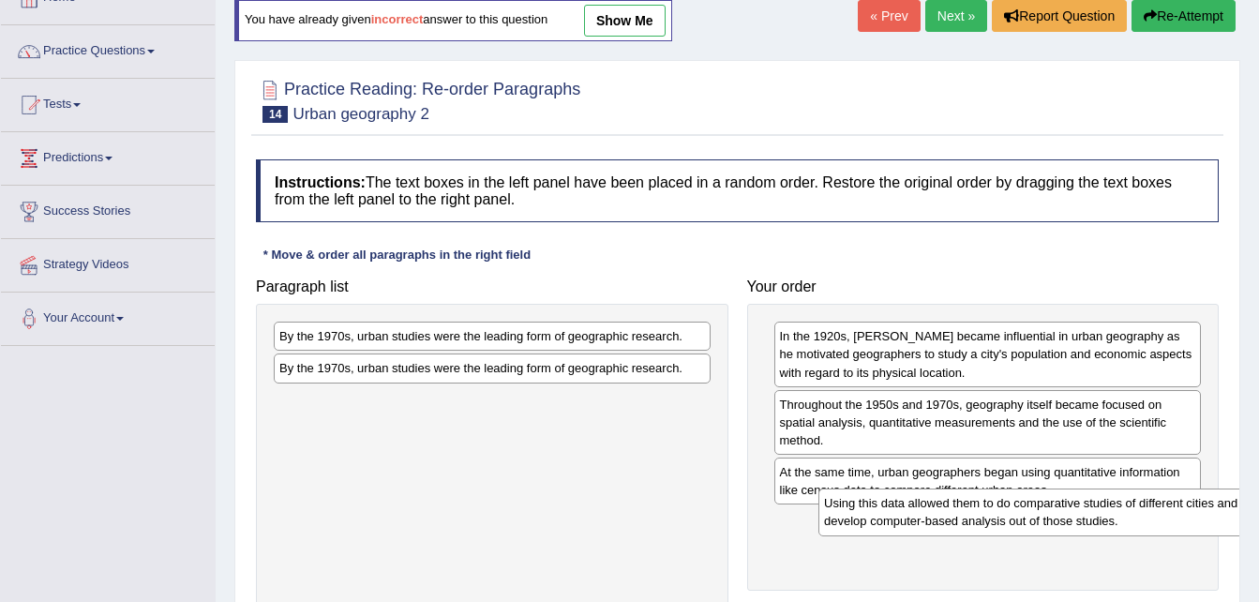
drag, startPoint x: 629, startPoint y: 344, endPoint x: 1174, endPoint y: 511, distance: 569.7
click at [1174, 511] on div "Using this data allowed them to do comparative studies of different cities and …" at bounding box center [1036, 511] width 437 height 47
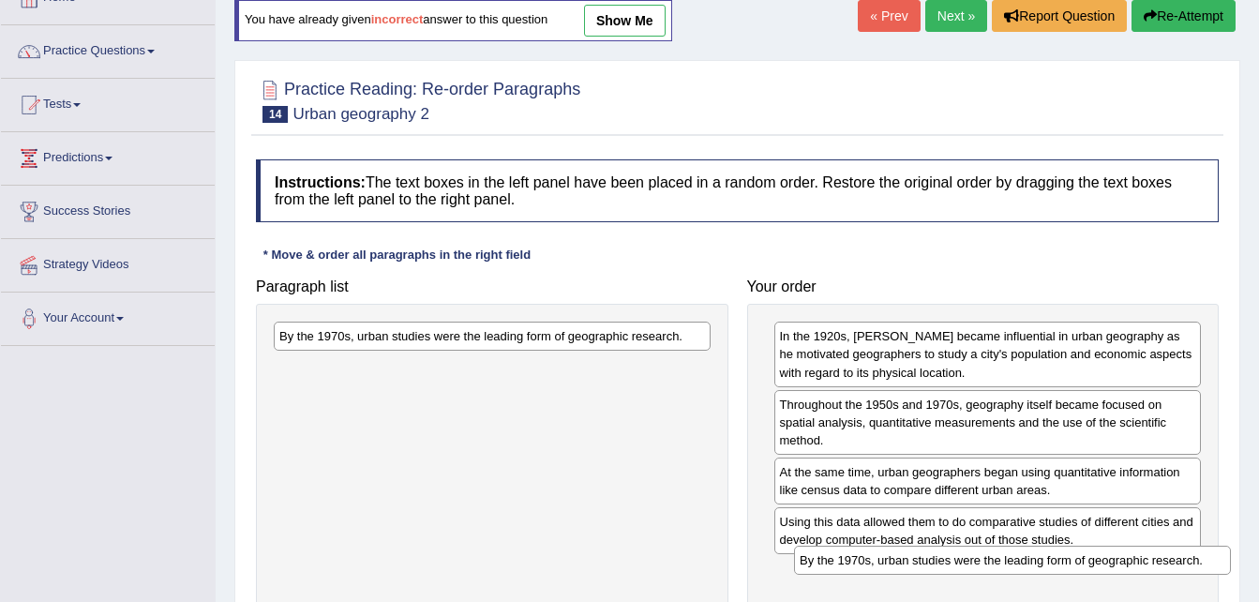
drag, startPoint x: 626, startPoint y: 328, endPoint x: 1147, endPoint y: 552, distance: 566.5
click at [1147, 552] on div "By the 1970s, urban studies were the leading form of geographic research." at bounding box center [1012, 560] width 437 height 29
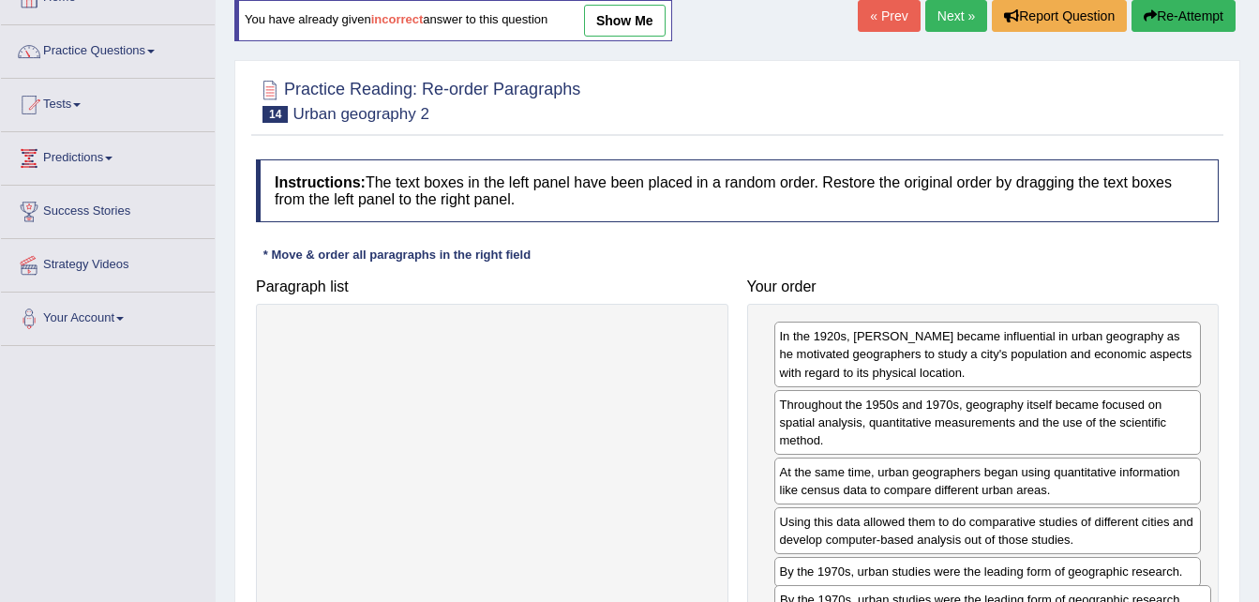
drag, startPoint x: 661, startPoint y: 337, endPoint x: 1162, endPoint y: 600, distance: 565.7
click at [1162, 600] on div "By the 1970s, urban studies were the leading form of geographic research." at bounding box center [992, 599] width 437 height 29
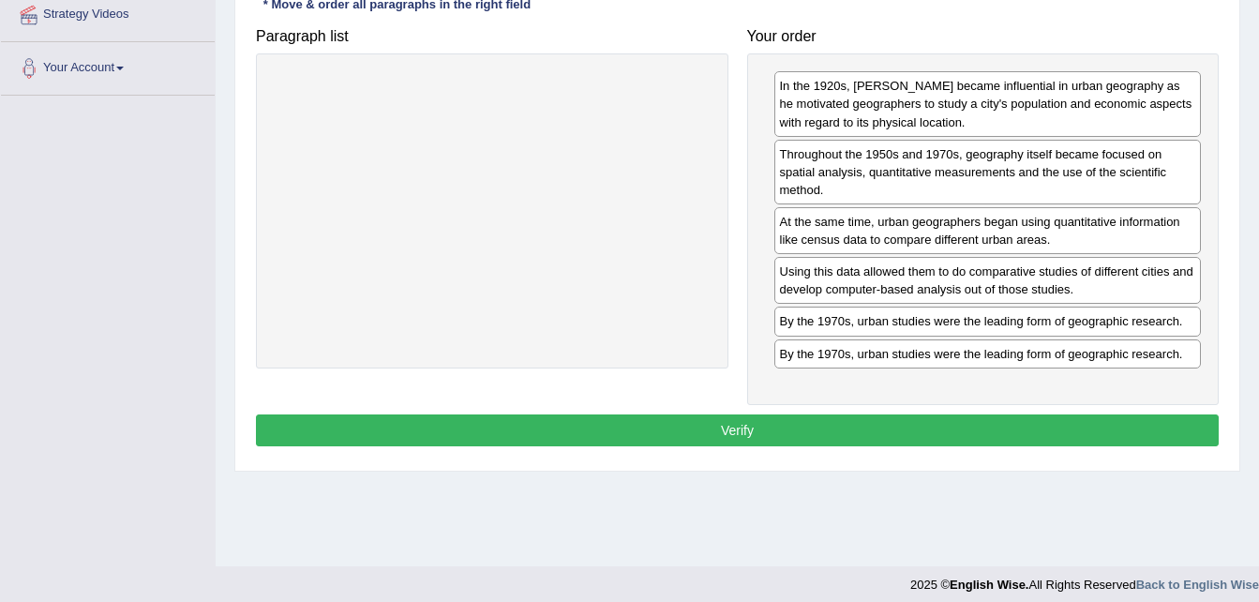
scroll to position [374, 0]
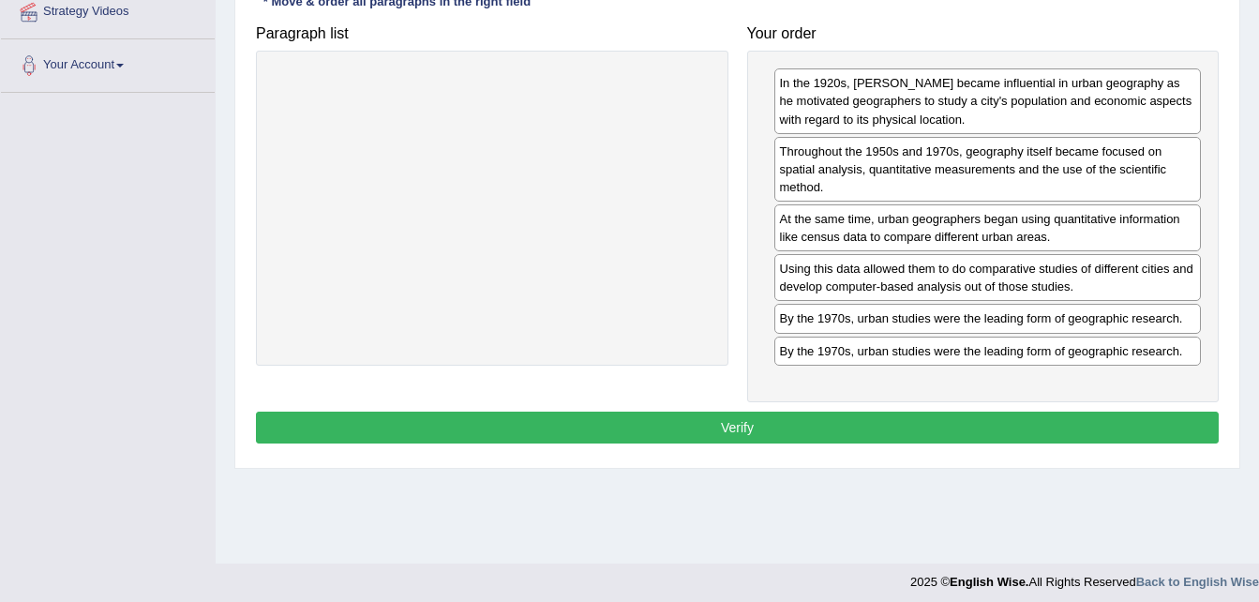
click at [663, 433] on button "Verify" at bounding box center [737, 428] width 963 height 32
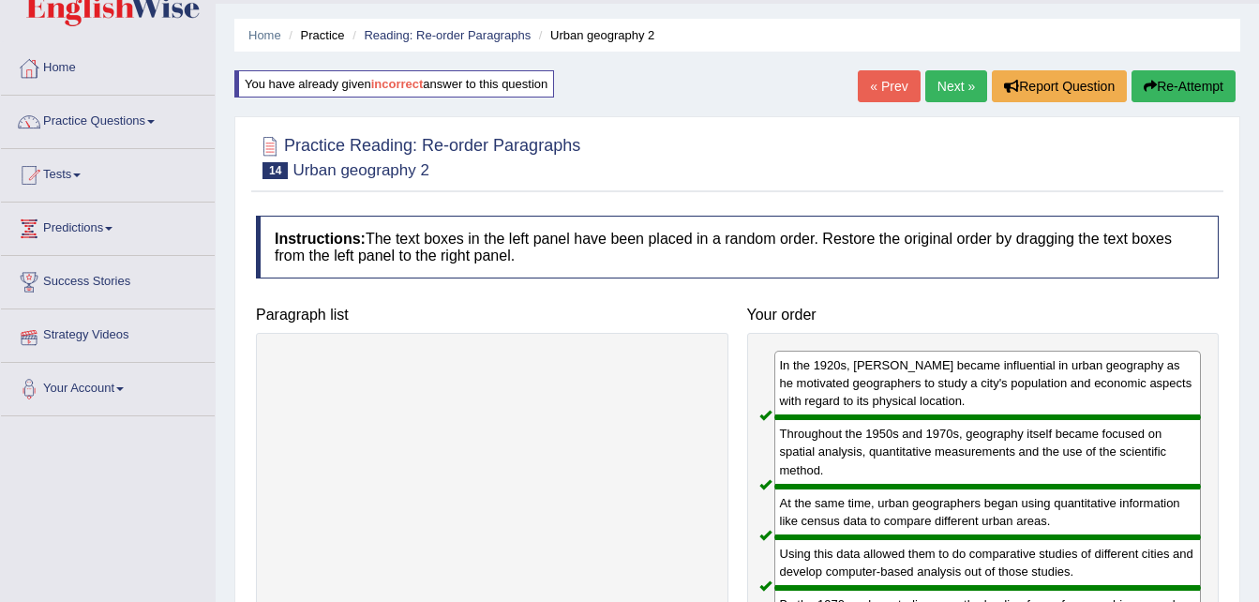
scroll to position [31, 0]
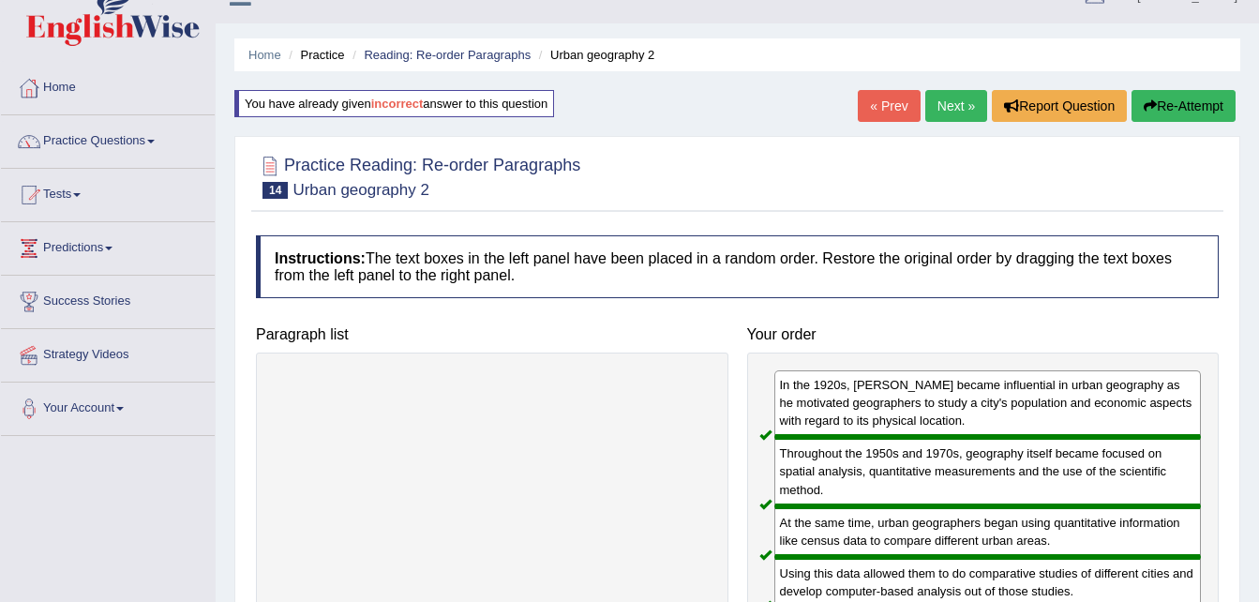
click at [948, 97] on link "Next »" at bounding box center [956, 106] width 62 height 32
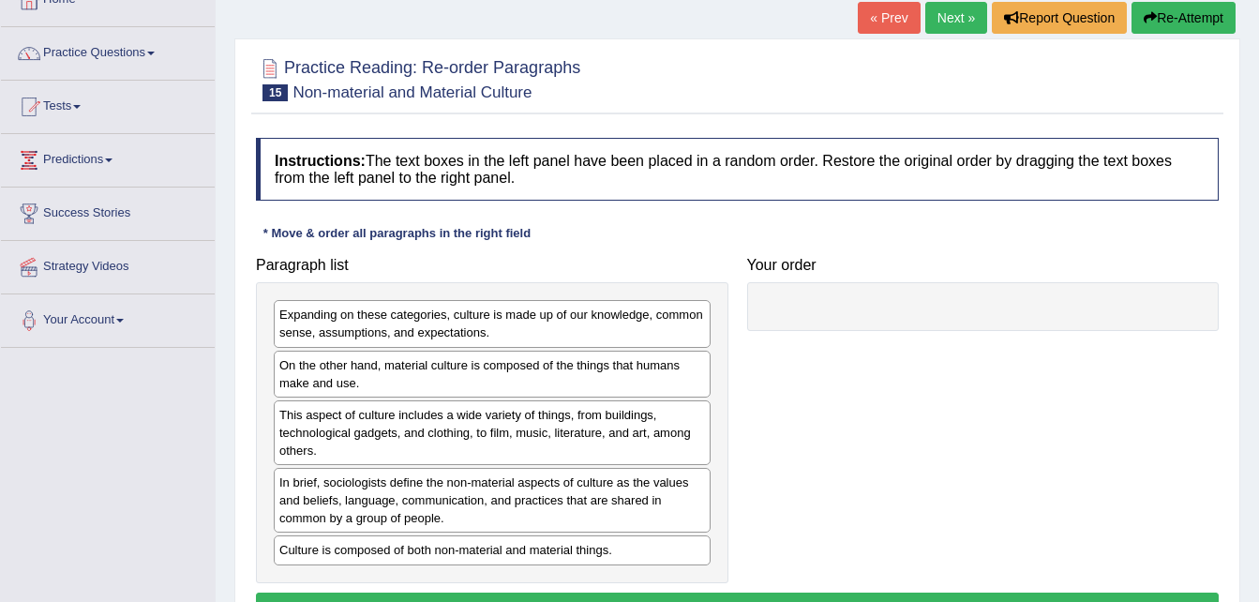
scroll to position [116, 0]
